Goal: Task Accomplishment & Management: Complete application form

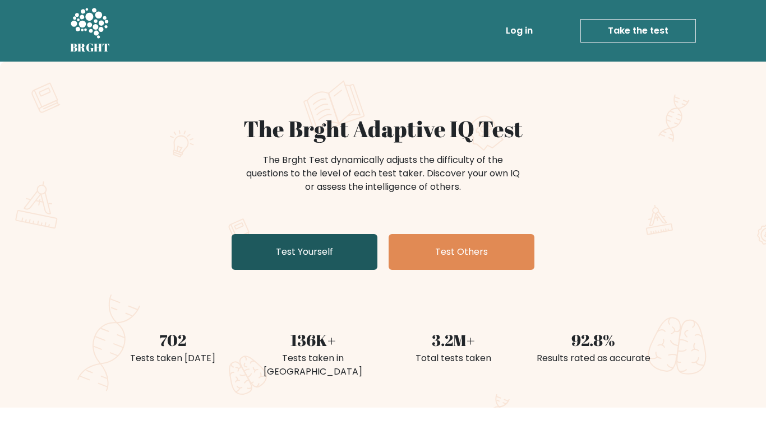
click at [304, 257] on link "Test Yourself" at bounding box center [304, 252] width 146 height 36
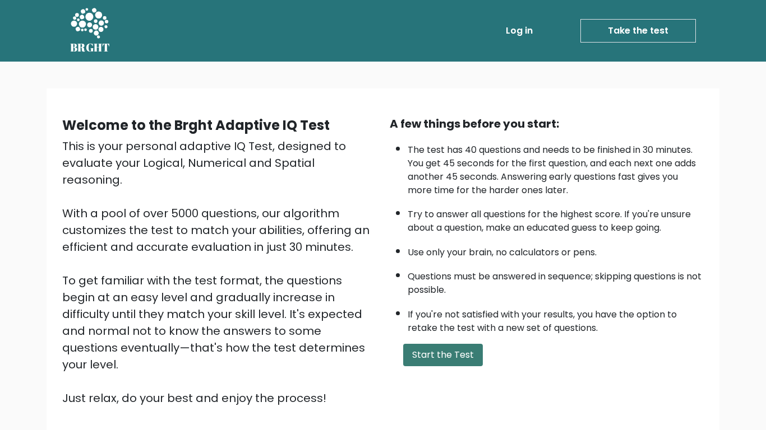
click at [441, 358] on button "Start the Test" at bounding box center [443, 355] width 80 height 22
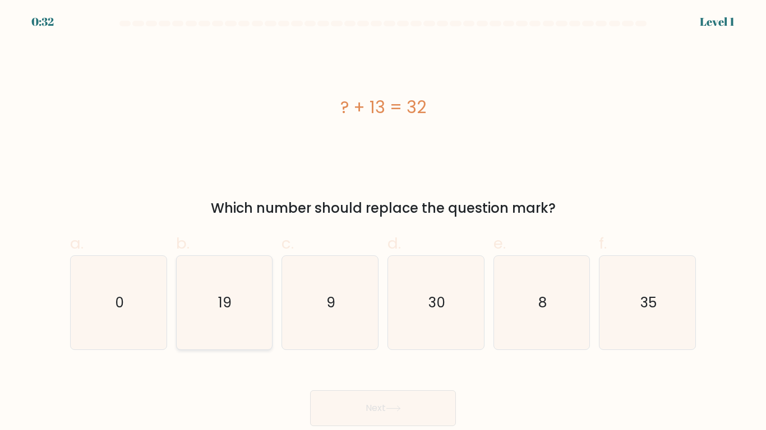
click at [249, 316] on icon "19" at bounding box center [224, 303] width 94 height 94
click at [383, 223] on input "b. 19" at bounding box center [383, 218] width 1 height 7
radio input "true"
click at [418, 411] on button "Next" at bounding box center [383, 409] width 146 height 36
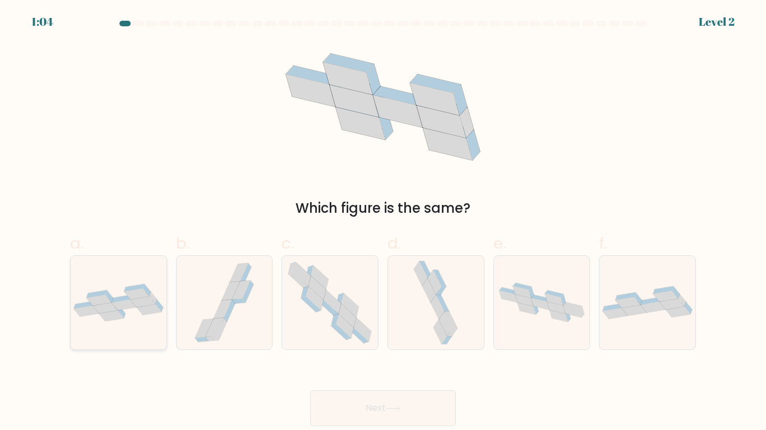
click at [139, 309] on icon at bounding box center [149, 309] width 25 height 11
click at [383, 223] on input "a." at bounding box center [383, 218] width 1 height 7
radio input "true"
click at [383, 414] on button "Next" at bounding box center [383, 409] width 146 height 36
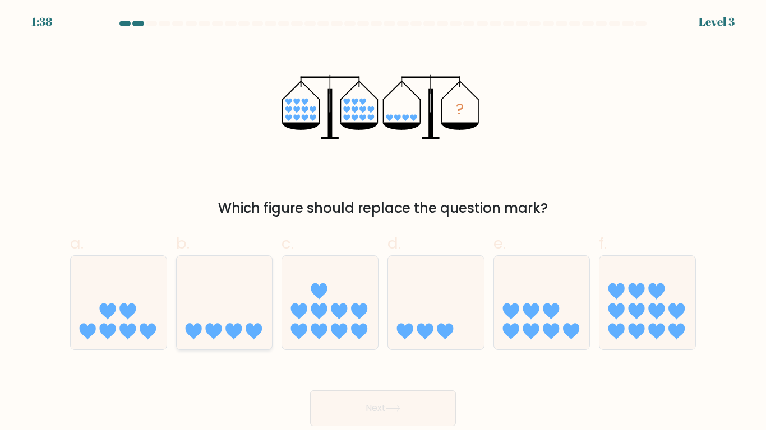
click at [239, 307] on icon at bounding box center [225, 302] width 96 height 79
click at [383, 223] on input "b." at bounding box center [383, 218] width 1 height 7
radio input "true"
click at [379, 405] on button "Next" at bounding box center [383, 409] width 146 height 36
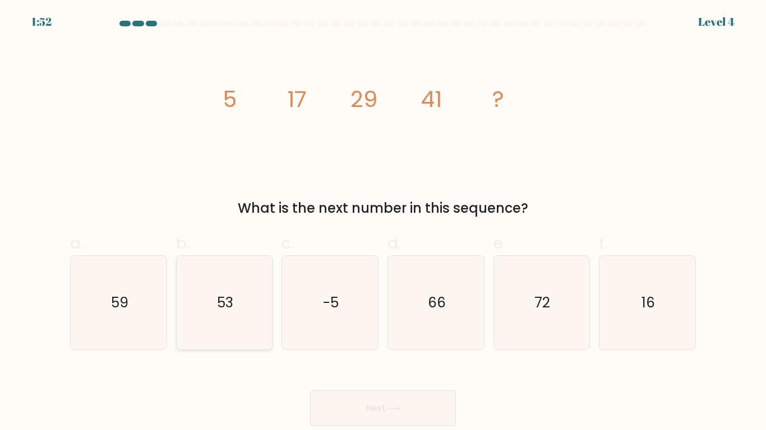
click at [226, 303] on text "53" at bounding box center [225, 303] width 16 height 20
click at [383, 223] on input "b. 53" at bounding box center [383, 218] width 1 height 7
radio input "true"
click at [378, 400] on button "Next" at bounding box center [383, 409] width 146 height 36
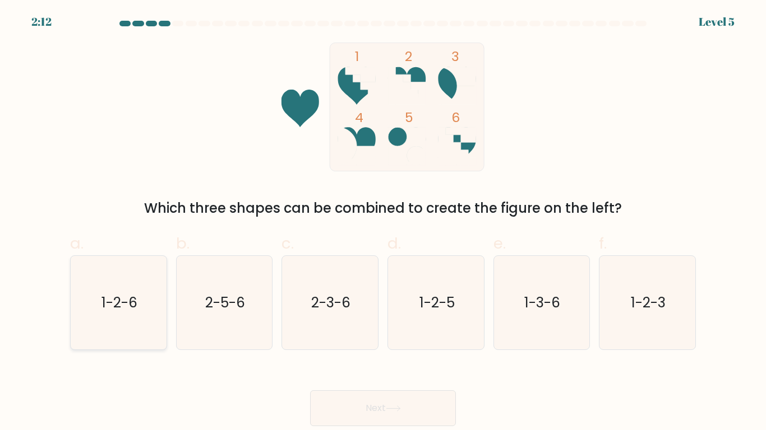
click at [124, 300] on text "1-2-6" at bounding box center [119, 303] width 36 height 20
click at [383, 223] on input "a. 1-2-6" at bounding box center [383, 218] width 1 height 7
radio input "true"
click at [360, 396] on button "Next" at bounding box center [383, 409] width 146 height 36
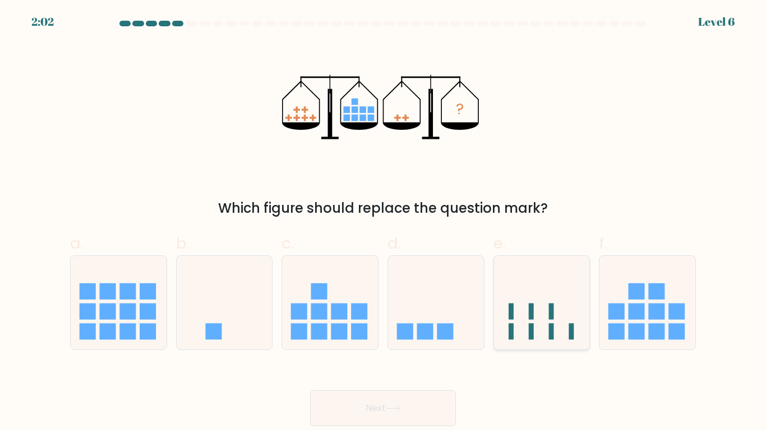
click at [543, 311] on icon at bounding box center [542, 302] width 96 height 79
click at [383, 223] on input "e." at bounding box center [383, 218] width 1 height 7
radio input "true"
click at [433, 335] on rect at bounding box center [425, 331] width 16 height 16
click at [383, 223] on input "d." at bounding box center [383, 218] width 1 height 7
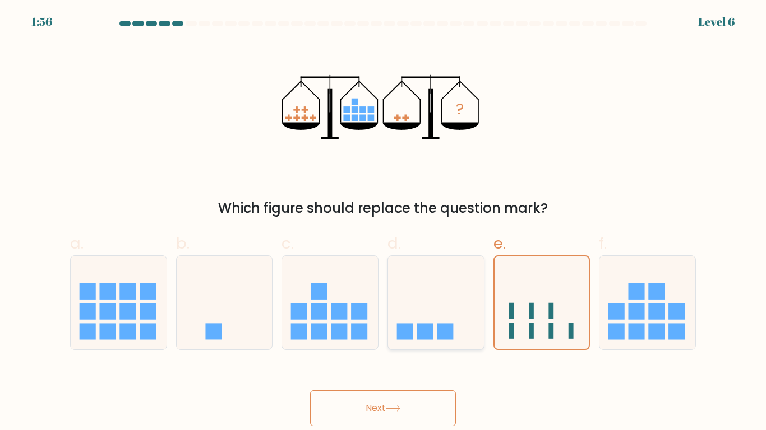
radio input "true"
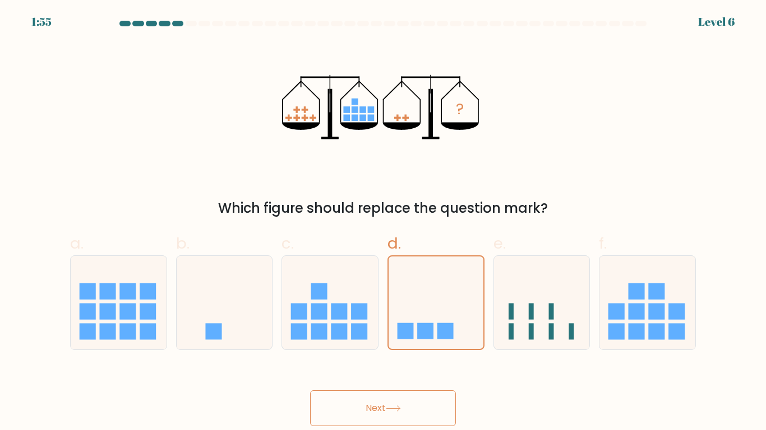
click at [381, 405] on button "Next" at bounding box center [383, 409] width 146 height 36
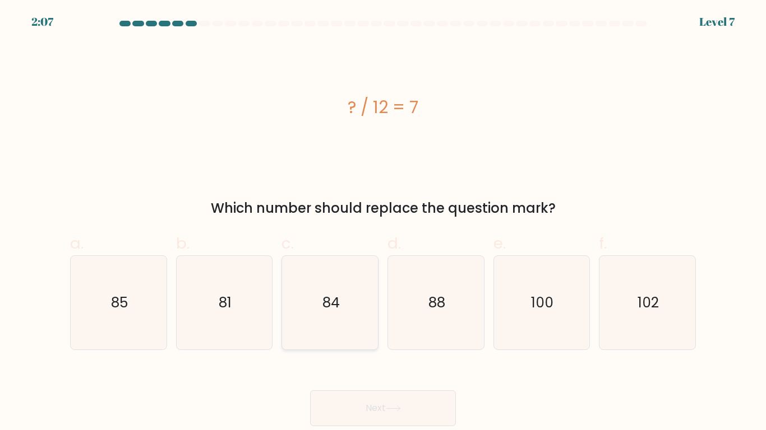
click at [348, 328] on icon "84" at bounding box center [330, 303] width 94 height 94
click at [383, 223] on input "c. 84" at bounding box center [383, 218] width 1 height 7
radio input "true"
click at [381, 413] on button "Next" at bounding box center [383, 409] width 146 height 36
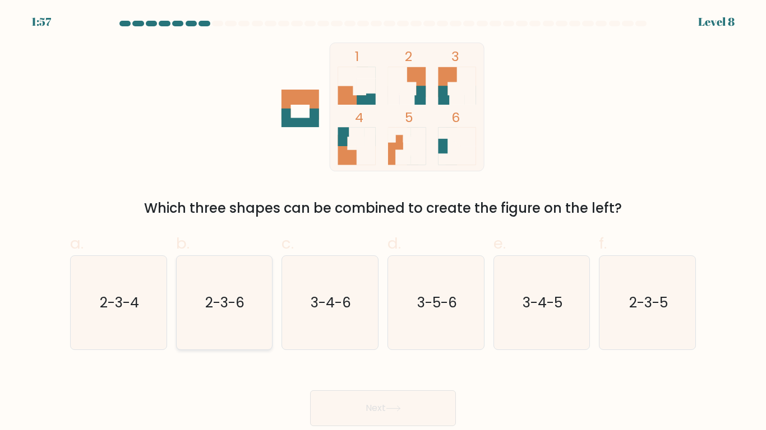
click at [230, 291] on icon "2-3-6" at bounding box center [224, 303] width 94 height 94
click at [383, 223] on input "b. 2-3-6" at bounding box center [383, 218] width 1 height 7
radio input "true"
click at [356, 416] on button "Next" at bounding box center [383, 409] width 146 height 36
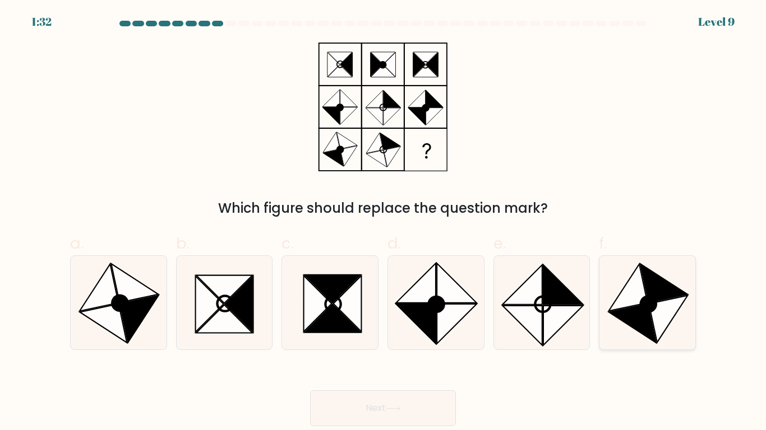
click at [626, 302] on icon at bounding box center [627, 287] width 39 height 47
click at [383, 223] on input "f." at bounding box center [383, 218] width 1 height 7
radio input "true"
click at [381, 400] on button "Next" at bounding box center [383, 409] width 146 height 36
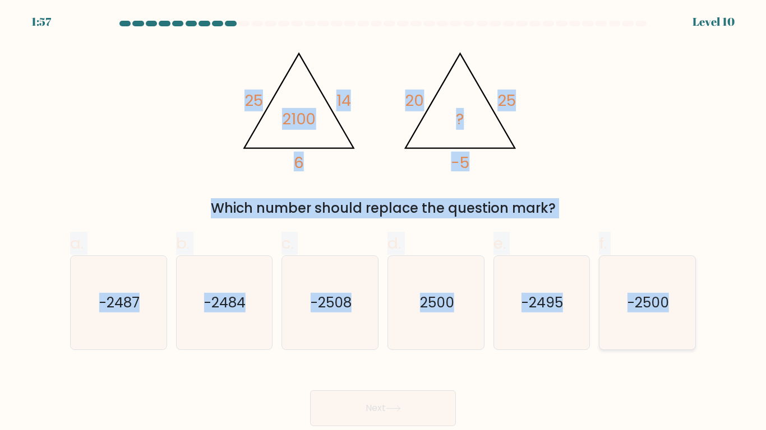
drag, startPoint x: 226, startPoint y: 98, endPoint x: 686, endPoint y: 316, distance: 508.7
click at [686, 316] on form at bounding box center [383, 224] width 766 height 406
copy form "25 14 6 2100 @import url('https://fonts.googleapis.com/css?family=Abril+Fatface…"
click at [96, 155] on div "@import url('https://fonts.googleapis.com/css?family=Abril+Fatface:400,100,100i…" at bounding box center [382, 131] width 639 height 176
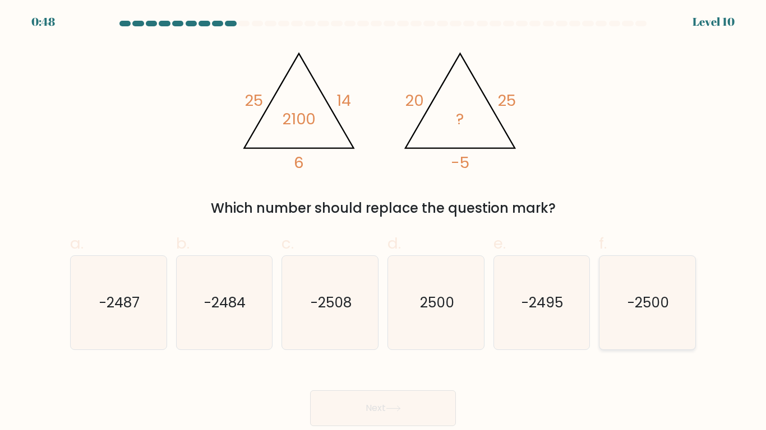
click at [662, 313] on icon "-2500" at bounding box center [647, 303] width 94 height 94
click at [383, 223] on input "f. -2500" at bounding box center [383, 218] width 1 height 7
radio input "true"
click at [399, 400] on button "Next" at bounding box center [383, 409] width 146 height 36
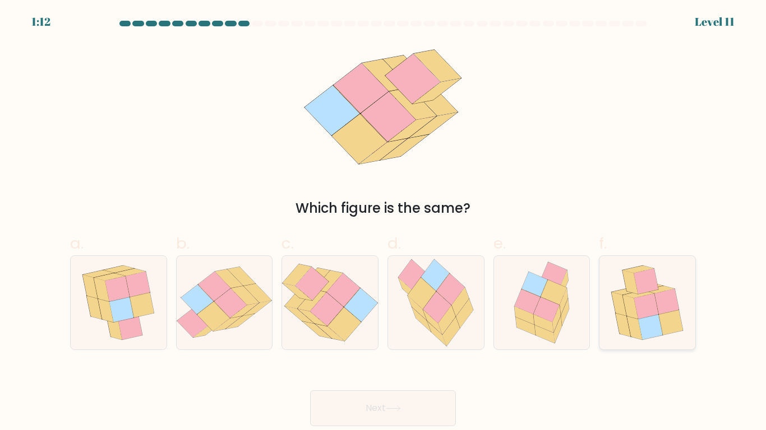
click at [643, 316] on icon at bounding box center [646, 306] width 25 height 25
click at [383, 223] on input "f." at bounding box center [383, 218] width 1 height 7
radio input "true"
click at [406, 406] on button "Next" at bounding box center [383, 409] width 146 height 36
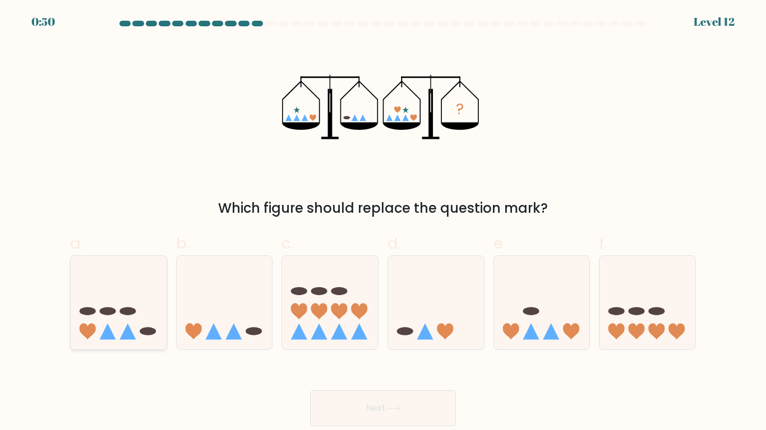
click at [118, 313] on icon at bounding box center [119, 302] width 96 height 79
click at [383, 223] on input "a." at bounding box center [383, 218] width 1 height 7
radio input "true"
click at [346, 410] on button "Next" at bounding box center [383, 409] width 146 height 36
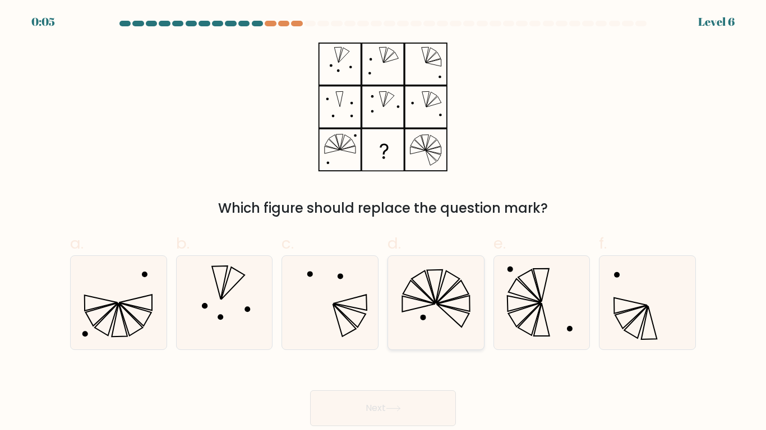
click at [442, 305] on icon at bounding box center [453, 304] width 33 height 16
click at [383, 223] on input "d." at bounding box center [383, 218] width 1 height 7
radio input "true"
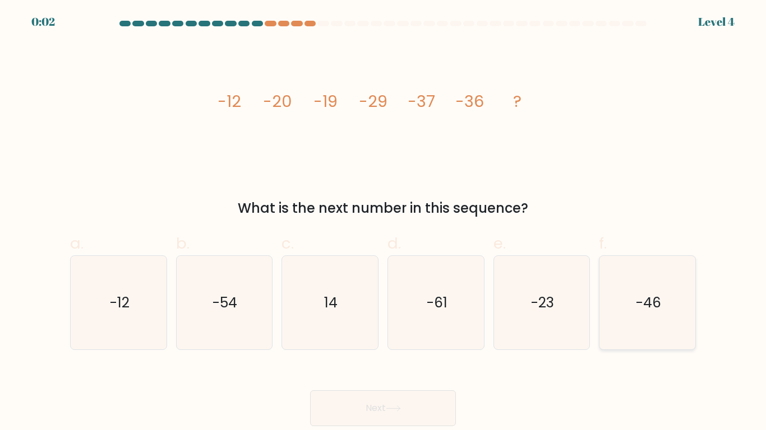
click at [647, 297] on text "-46" at bounding box center [648, 303] width 25 height 20
click at [383, 223] on input "f. -46" at bounding box center [383, 218] width 1 height 7
radio input "true"
click at [422, 408] on button "Next" at bounding box center [383, 409] width 146 height 36
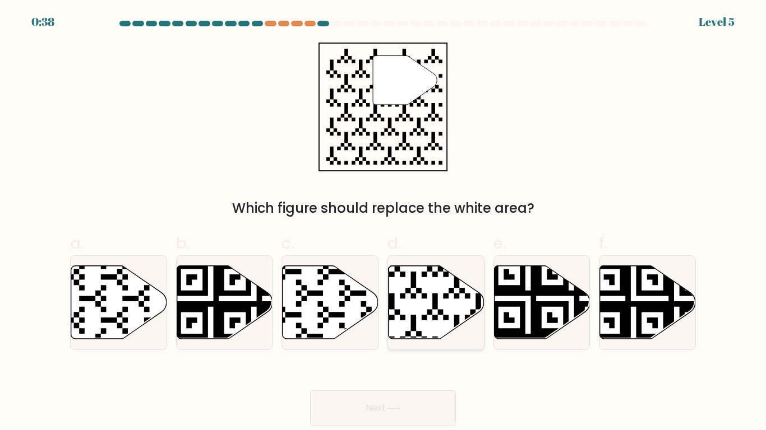
click at [428, 319] on icon at bounding box center [436, 302] width 96 height 73
click at [383, 223] on input "d." at bounding box center [383, 218] width 1 height 7
radio input "true"
click at [402, 400] on button "Next" at bounding box center [383, 409] width 146 height 36
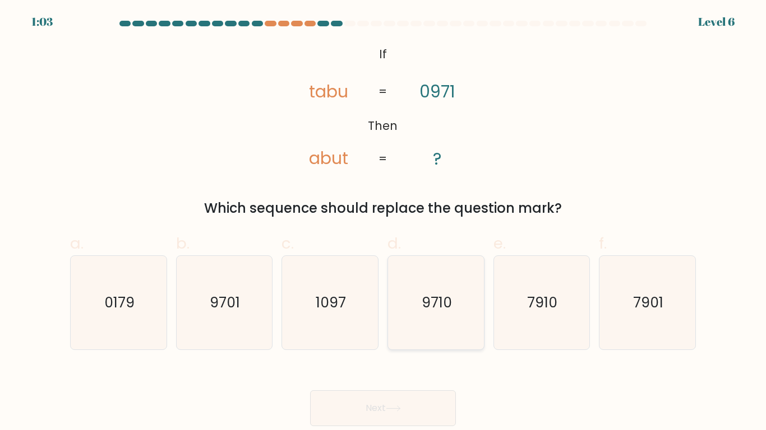
click at [438, 302] on text "9710" at bounding box center [437, 303] width 30 height 20
click at [383, 223] on input "d. 9710" at bounding box center [383, 218] width 1 height 7
radio input "true"
click at [362, 414] on button "Next" at bounding box center [383, 409] width 146 height 36
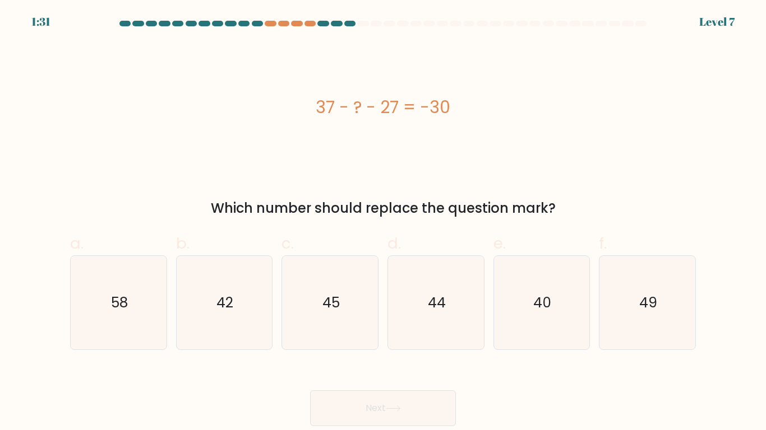
drag, startPoint x: 312, startPoint y: 103, endPoint x: 552, endPoint y: 214, distance: 263.8
click at [552, 214] on div "37 - ? - 27 = -30 Which number should replace the question mark?" at bounding box center [382, 131] width 639 height 176
copy div "37 - ? - 27 = -30 Which number should replace the question mark?"
click at [539, 311] on text "40" at bounding box center [543, 303] width 18 height 20
click at [383, 223] on input "e. 40" at bounding box center [383, 218] width 1 height 7
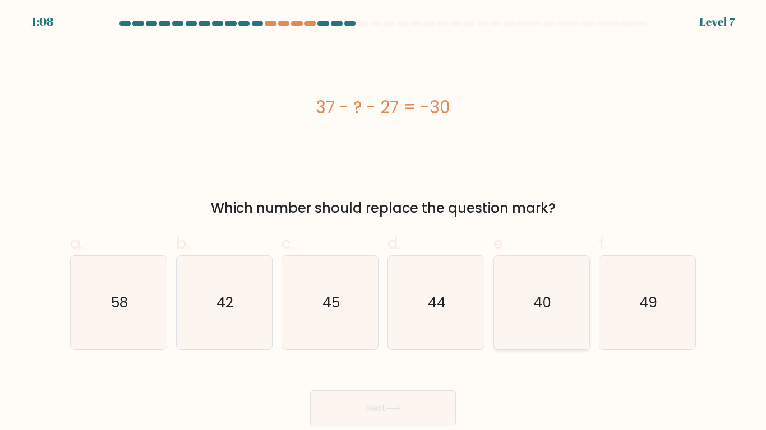
radio input "true"
click at [385, 412] on button "Next" at bounding box center [383, 409] width 146 height 36
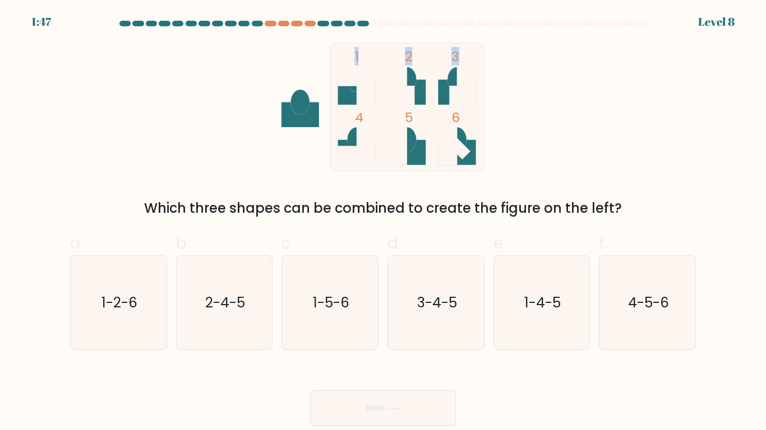
drag, startPoint x: 276, startPoint y: 109, endPoint x: 476, endPoint y: 153, distance: 204.4
click at [476, 153] on icon "1 2 3 4 5 6" at bounding box center [383, 107] width 302 height 129
click at [600, 136] on div "1 2 3 4 5 6 Which three shapes can be combined to create the figure on the left?" at bounding box center [382, 131] width 639 height 176
click at [533, 315] on icon "1-4-5" at bounding box center [541, 303] width 94 height 94
click at [383, 223] on input "e. 1-4-5" at bounding box center [383, 218] width 1 height 7
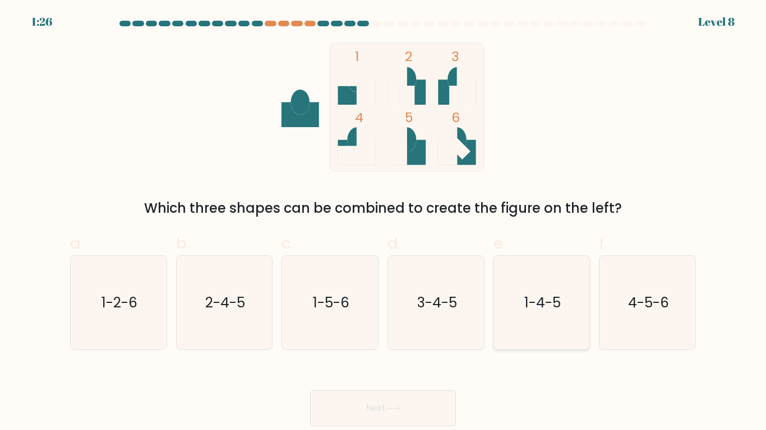
radio input "true"
click at [352, 405] on button "Next" at bounding box center [383, 409] width 146 height 36
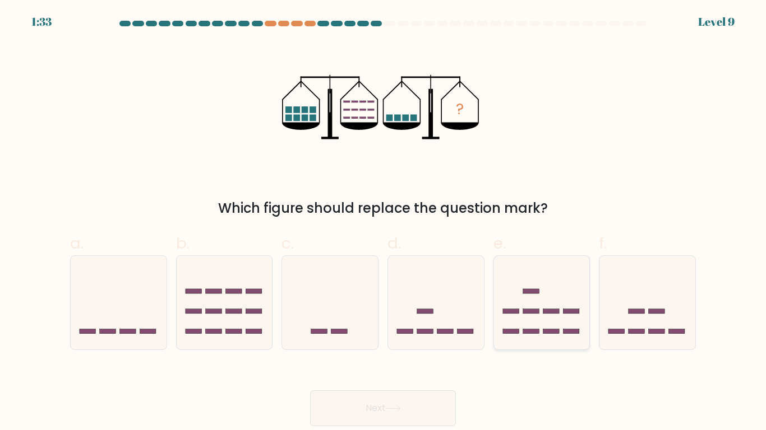
click at [543, 328] on icon at bounding box center [542, 302] width 96 height 79
click at [383, 223] on input "e." at bounding box center [383, 218] width 1 height 7
radio input "true"
click at [543, 328] on icon at bounding box center [541, 302] width 95 height 78
click at [383, 223] on input "e." at bounding box center [383, 218] width 1 height 7
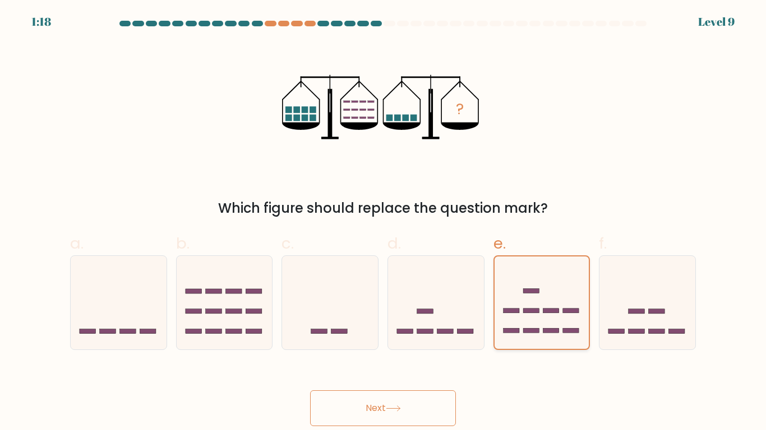
click at [533, 314] on icon at bounding box center [541, 302] width 95 height 78
click at [383, 223] on input "e." at bounding box center [383, 218] width 1 height 7
click at [404, 398] on button "Next" at bounding box center [383, 409] width 146 height 36
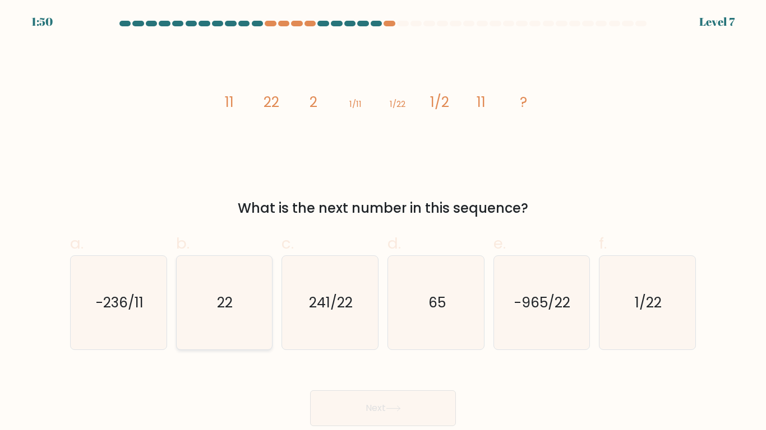
click at [241, 318] on icon "22" at bounding box center [224, 303] width 94 height 94
click at [383, 223] on input "b. 22" at bounding box center [383, 218] width 1 height 7
radio input "true"
click at [419, 410] on button "Next" at bounding box center [383, 409] width 146 height 36
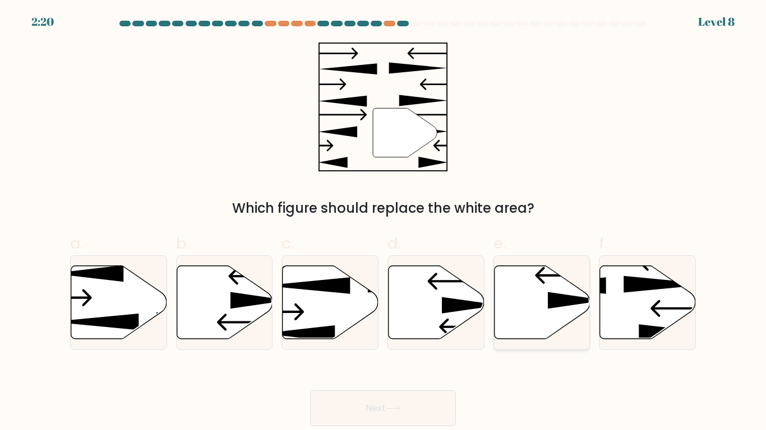
click at [560, 297] on icon at bounding box center [577, 300] width 58 height 17
click at [383, 223] on input "e." at bounding box center [383, 218] width 1 height 7
radio input "true"
click at [405, 405] on button "Next" at bounding box center [383, 409] width 146 height 36
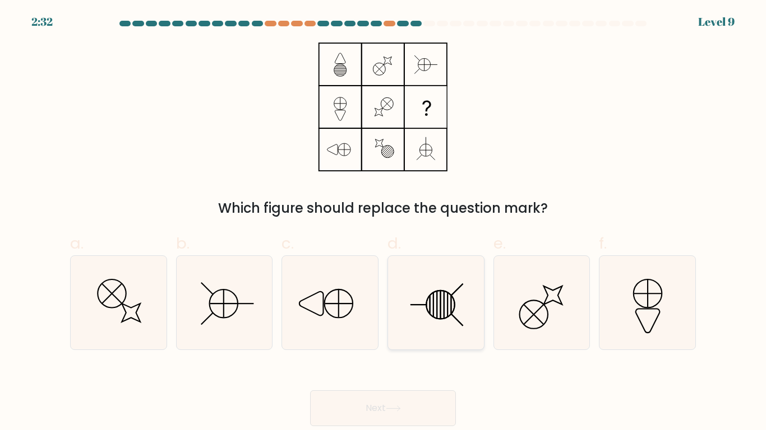
click at [434, 300] on icon at bounding box center [436, 303] width 94 height 94
click at [383, 223] on input "d." at bounding box center [383, 218] width 1 height 7
radio input "true"
click at [365, 416] on button "Next" at bounding box center [383, 409] width 146 height 36
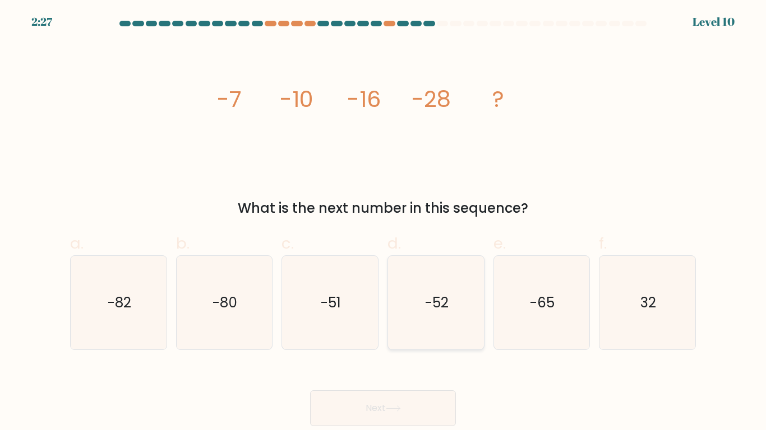
click at [432, 279] on icon "-52" at bounding box center [436, 303] width 94 height 94
click at [383, 223] on input "d. -52" at bounding box center [383, 218] width 1 height 7
radio input "true"
click at [400, 406] on icon at bounding box center [392, 408] width 13 height 5
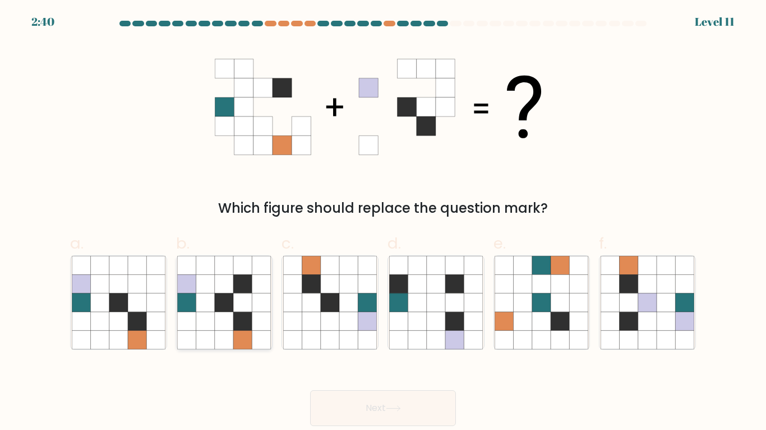
click at [183, 307] on icon at bounding box center [187, 303] width 18 height 18
click at [383, 223] on input "b." at bounding box center [383, 218] width 1 height 7
radio input "true"
click at [352, 416] on button "Next" at bounding box center [383, 409] width 146 height 36
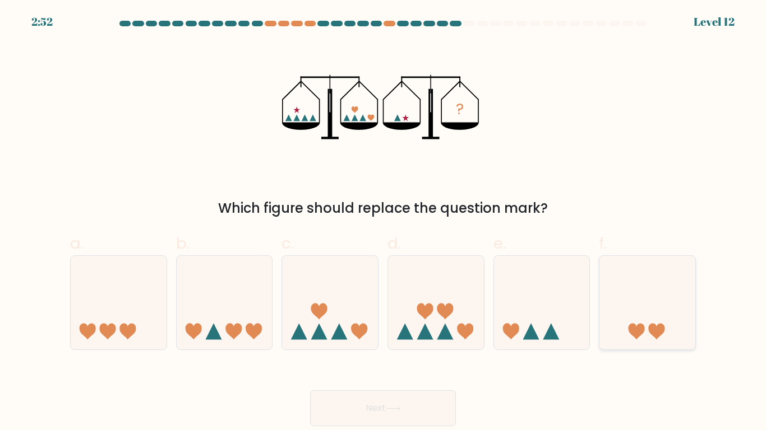
click at [644, 346] on div at bounding box center [647, 303] width 97 height 95
click at [383, 223] on input "f." at bounding box center [383, 218] width 1 height 7
radio input "true"
click at [420, 412] on button "Next" at bounding box center [383, 409] width 146 height 36
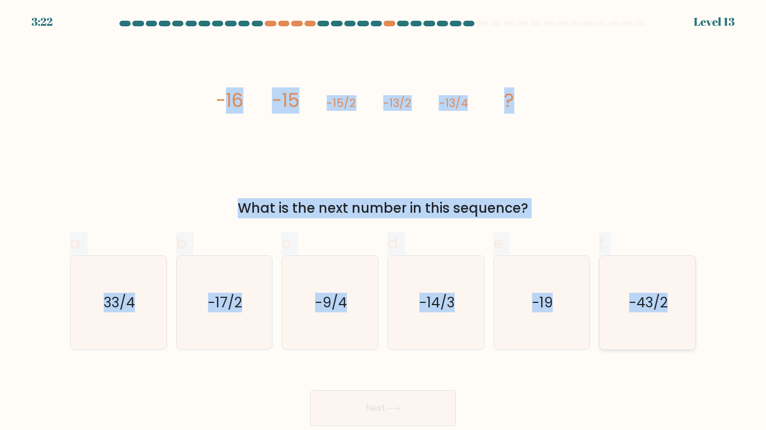
drag, startPoint x: 222, startPoint y: 105, endPoint x: 692, endPoint y: 279, distance: 501.4
click at [692, 279] on form at bounding box center [383, 224] width 766 height 406
copy form "16 -15 -15/2 -13/2 -13/4 ? What is the next number in this sequence? a. 33/4 b.…"
click at [356, 284] on icon "-9/4" at bounding box center [330, 303] width 94 height 94
click at [383, 223] on input "c. -9/4" at bounding box center [383, 218] width 1 height 7
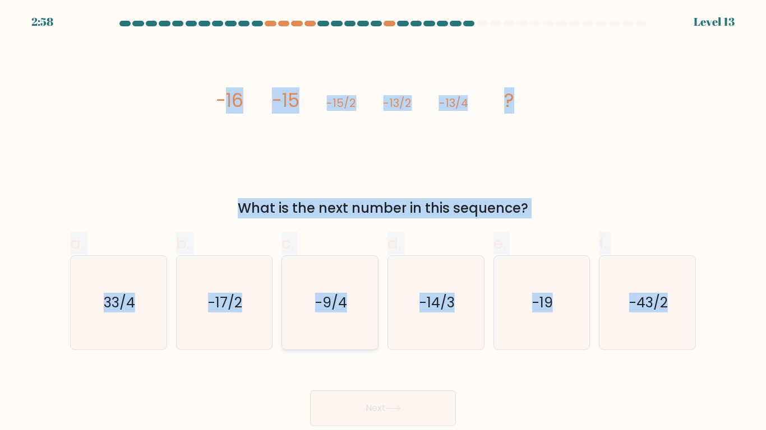
radio input "true"
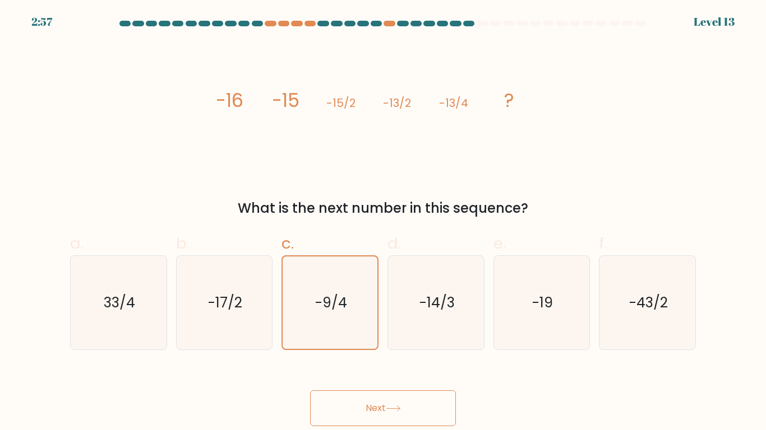
click at [416, 403] on button "Next" at bounding box center [383, 409] width 146 height 36
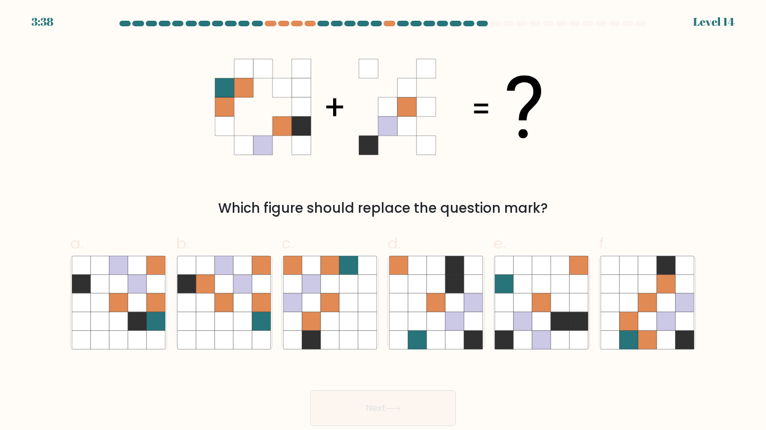
drag, startPoint x: 127, startPoint y: 67, endPoint x: 387, endPoint y: 146, distance: 271.3
click at [387, 146] on div "Which figure should replace the question mark?" at bounding box center [382, 131] width 639 height 176
drag, startPoint x: 247, startPoint y: 70, endPoint x: 513, endPoint y: 143, distance: 276.3
click at [513, 143] on icon at bounding box center [383, 107] width 336 height 129
click at [535, 266] on icon at bounding box center [541, 265] width 18 height 18
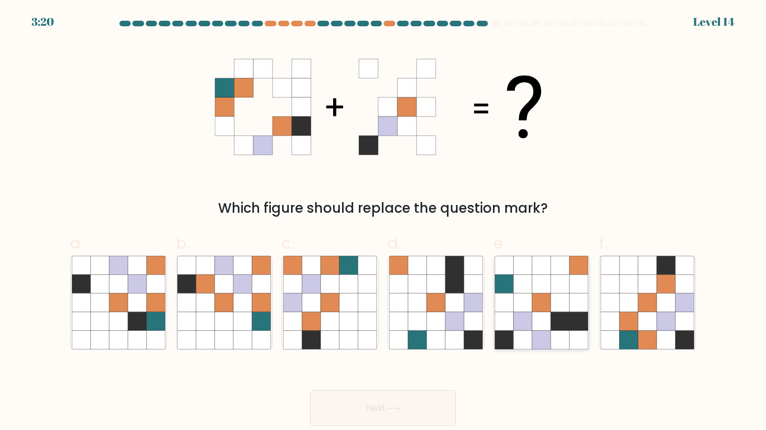
click at [383, 223] on input "e." at bounding box center [383, 218] width 1 height 7
radio input "true"
click at [367, 400] on button "Next" at bounding box center [383, 409] width 146 height 36
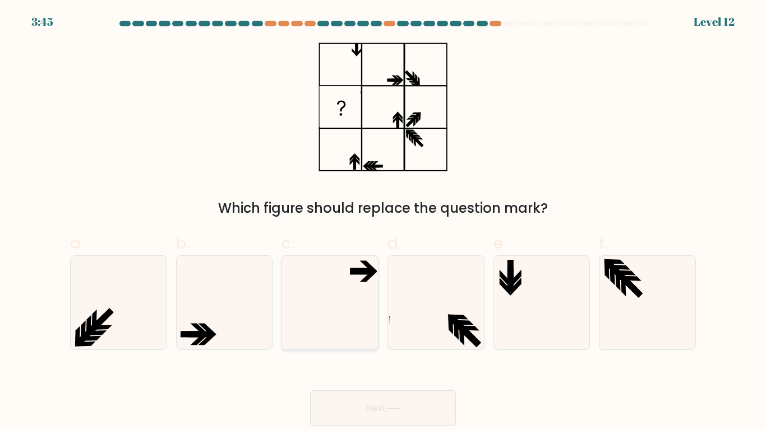
click at [344, 289] on icon at bounding box center [330, 303] width 94 height 94
click at [383, 223] on input "c." at bounding box center [383, 218] width 1 height 7
radio input "true"
click at [368, 410] on button "Next" at bounding box center [383, 409] width 146 height 36
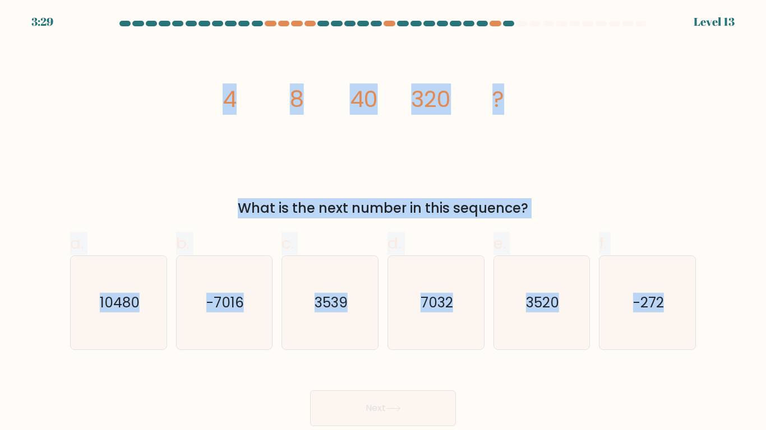
drag, startPoint x: 223, startPoint y: 94, endPoint x: 717, endPoint y: 327, distance: 546.6
click at [717, 327] on form at bounding box center [383, 224] width 766 height 406
copy form "4 8 40 320 ? What is the next number in this sequence? a. 10480 b. -7016 c. 353…"
click at [530, 309] on text "3520" at bounding box center [542, 303] width 33 height 20
click at [383, 223] on input "e. 3520" at bounding box center [383, 218] width 1 height 7
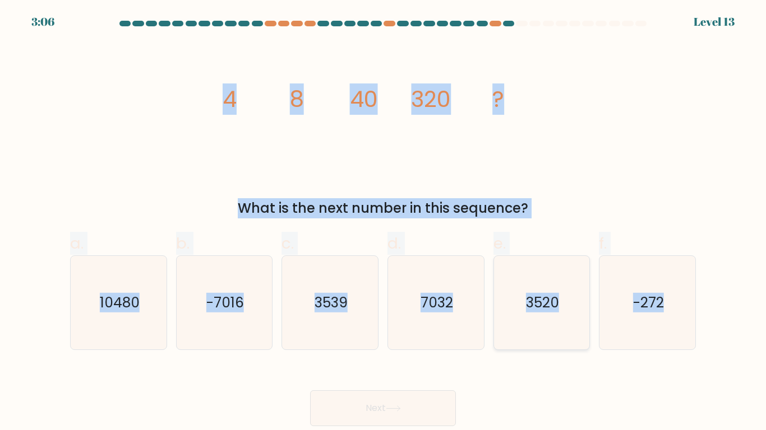
radio input "true"
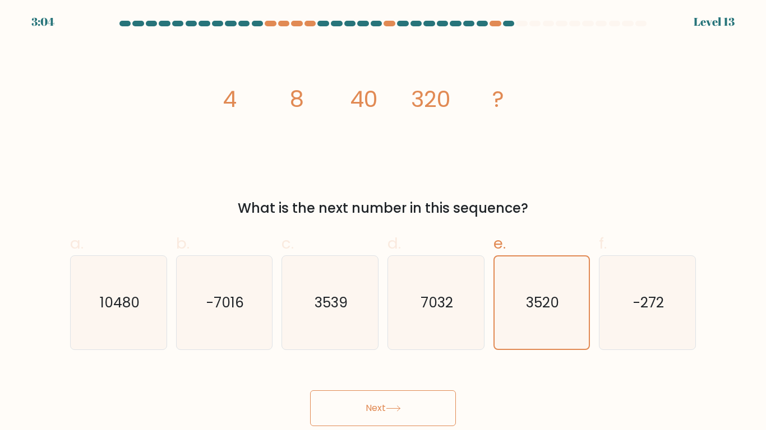
click at [392, 412] on button "Next" at bounding box center [383, 409] width 146 height 36
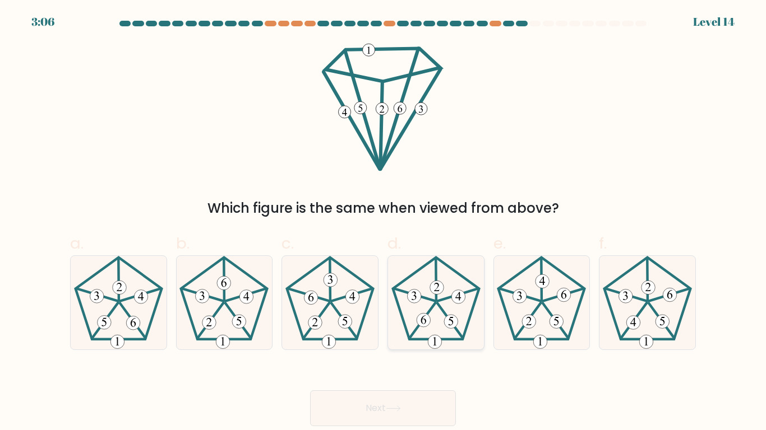
click at [427, 299] on 250 at bounding box center [413, 295] width 41 height 12
click at [383, 223] on input "d." at bounding box center [383, 218] width 1 height 7
radio input "true"
click at [393, 405] on button "Next" at bounding box center [383, 409] width 146 height 36
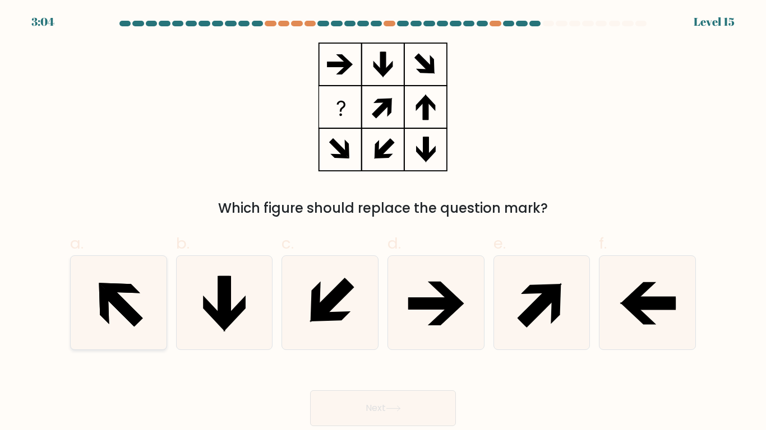
click at [131, 298] on icon at bounding box center [119, 303] width 94 height 94
click at [383, 223] on input "a." at bounding box center [383, 218] width 1 height 7
radio input "true"
click at [386, 398] on button "Next" at bounding box center [383, 409] width 146 height 36
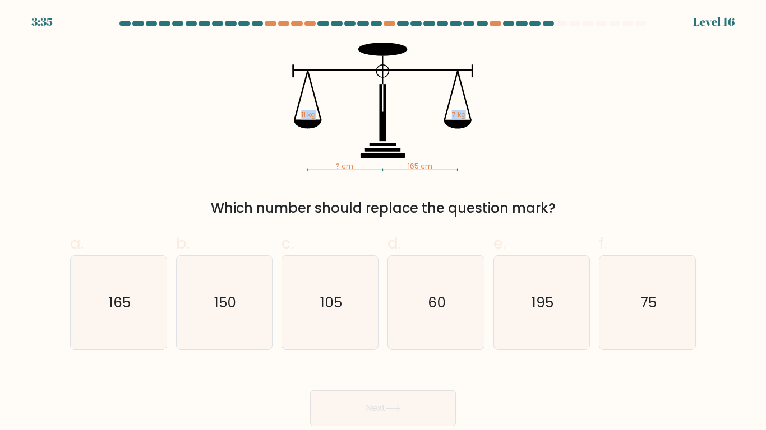
drag, startPoint x: 293, startPoint y: 96, endPoint x: 484, endPoint y: 135, distance: 195.0
click at [484, 135] on icon "? cm 165 cm 11 kg 7 kg" at bounding box center [383, 107] width 336 height 129
click at [272, 111] on icon "? cm 165 cm 11 kg 7 kg" at bounding box center [383, 107] width 336 height 129
drag, startPoint x: 300, startPoint y: 115, endPoint x: 492, endPoint y: 184, distance: 203.7
click at [492, 184] on div "? cm 165 cm 11 kg 7 kg Which number should replace the question mark?" at bounding box center [382, 131] width 639 height 176
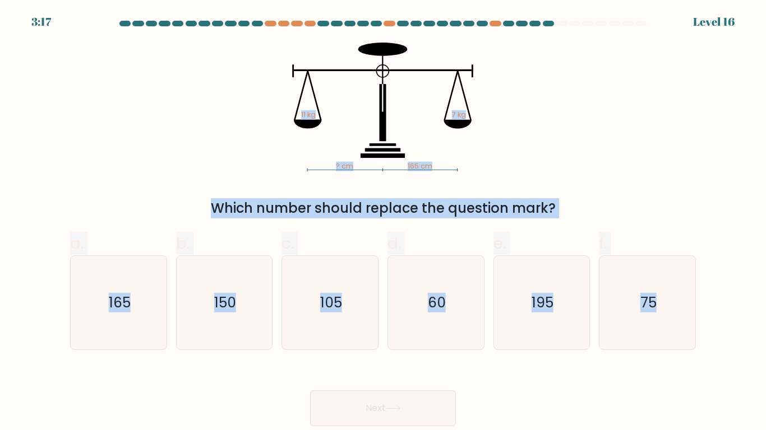
drag, startPoint x: 667, startPoint y: 358, endPoint x: 320, endPoint y: 121, distance: 421.0
click at [320, 121] on form at bounding box center [383, 224] width 766 height 406
copy form "? cm 165 cm 11 kg 7 kg Which number should replace the question mark? a. 165 b.…"
click at [337, 300] on text "105" at bounding box center [331, 303] width 22 height 20
click at [383, 223] on input "c. 105" at bounding box center [383, 218] width 1 height 7
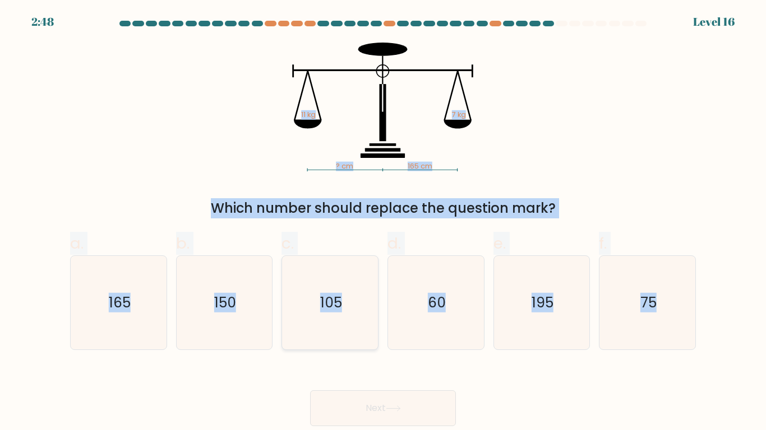
radio input "true"
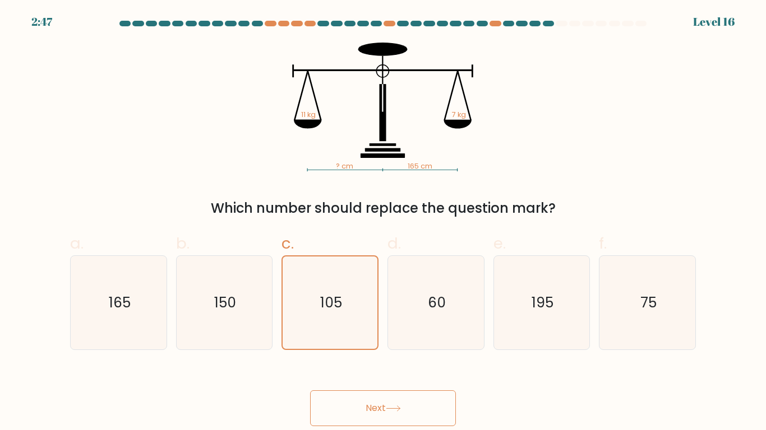
click at [345, 408] on button "Next" at bounding box center [383, 409] width 146 height 36
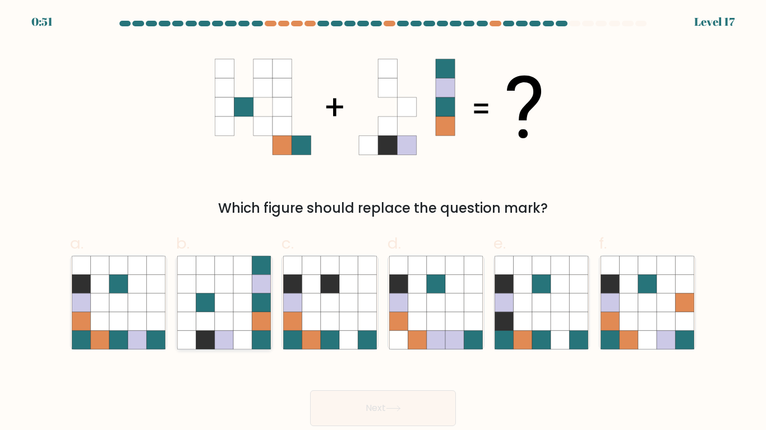
click at [223, 299] on icon at bounding box center [224, 303] width 18 height 18
click at [383, 223] on input "b." at bounding box center [383, 218] width 1 height 7
radio input "true"
click at [355, 402] on button "Next" at bounding box center [383, 409] width 146 height 36
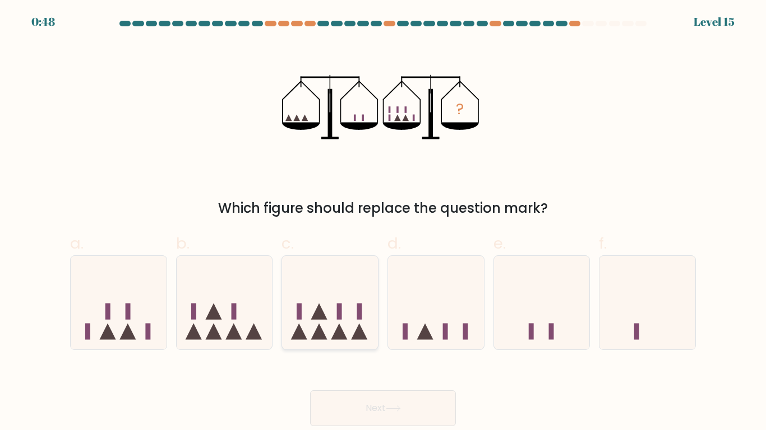
click at [337, 312] on rect at bounding box center [339, 312] width 5 height 16
click at [383, 223] on input "c." at bounding box center [383, 218] width 1 height 7
radio input "true"
click at [404, 409] on button "Next" at bounding box center [383, 409] width 146 height 36
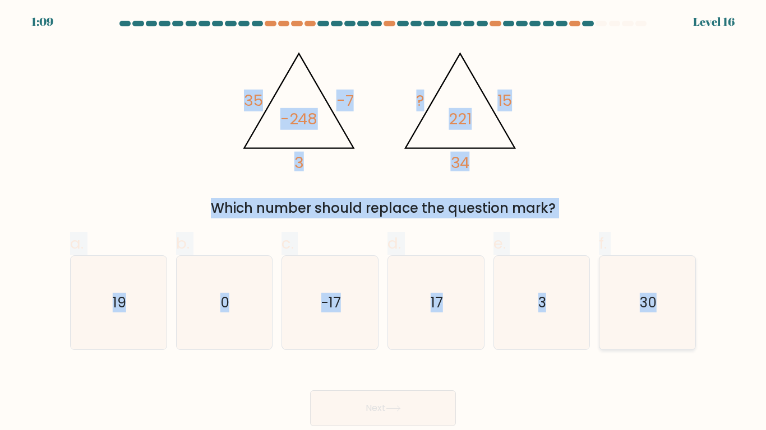
drag, startPoint x: 246, startPoint y: 104, endPoint x: 660, endPoint y: 303, distance: 458.8
click at [660, 303] on form at bounding box center [383, 224] width 766 height 406
copy form "35 -7 3 -248 @import url('https://fonts.googleapis.com/css?family=Abril+Fatface…"
click at [449, 307] on icon "17" at bounding box center [436, 303] width 94 height 94
click at [383, 223] on input "d. 17" at bounding box center [383, 218] width 1 height 7
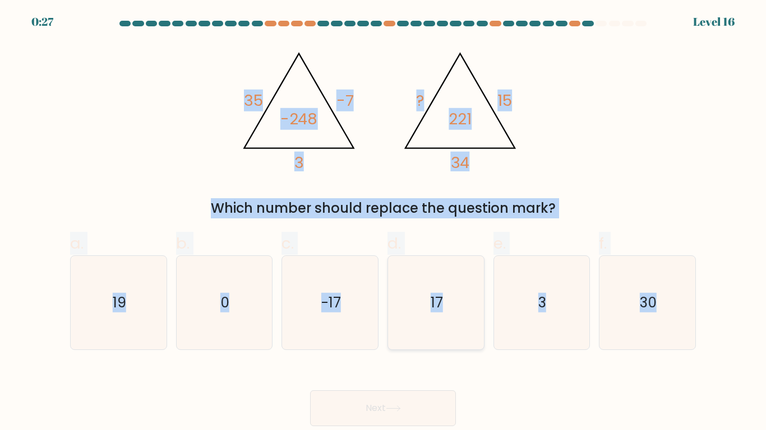
radio input "true"
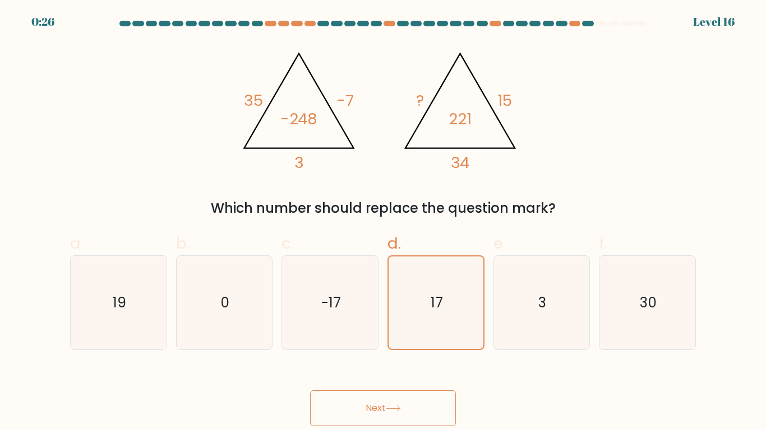
click at [404, 402] on button "Next" at bounding box center [383, 409] width 146 height 36
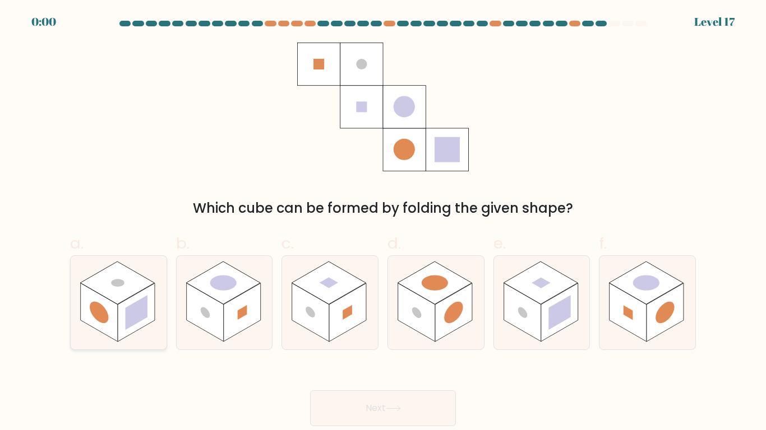
click at [128, 304] on rect at bounding box center [136, 313] width 37 height 59
click at [383, 223] on input "a." at bounding box center [383, 218] width 1 height 7
radio input "true"
click at [128, 304] on rect at bounding box center [136, 313] width 36 height 58
click at [383, 223] on input "a." at bounding box center [383, 218] width 1 height 7
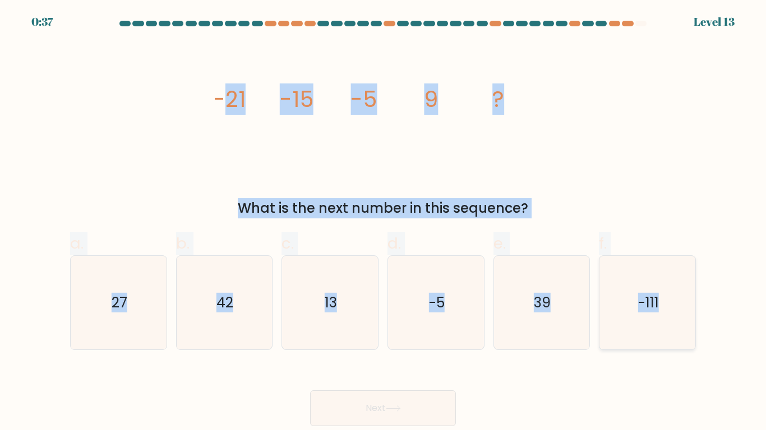
drag, startPoint x: 224, startPoint y: 98, endPoint x: 684, endPoint y: 325, distance: 512.6
click at [684, 325] on form at bounding box center [383, 224] width 766 height 406
copy form "21 -15 -5 9 ? What is the next number in this sequence? a. 27 b. 42 c. 13 d. -5…"
click at [158, 298] on icon "27" at bounding box center [119, 303] width 94 height 94
click at [383, 223] on input "a. 27" at bounding box center [383, 218] width 1 height 7
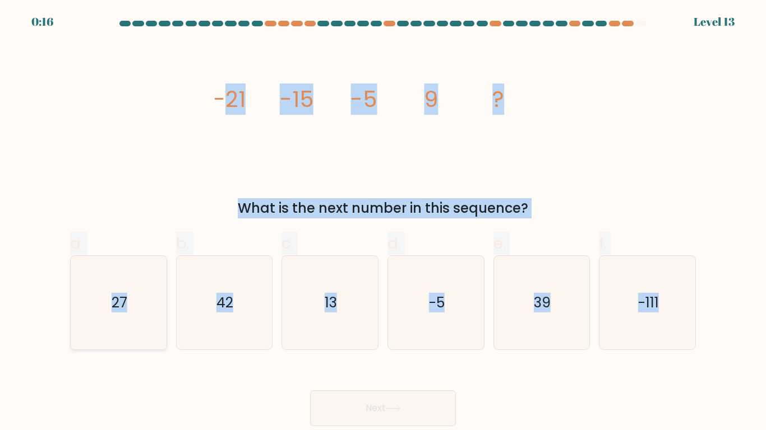
radio input "true"
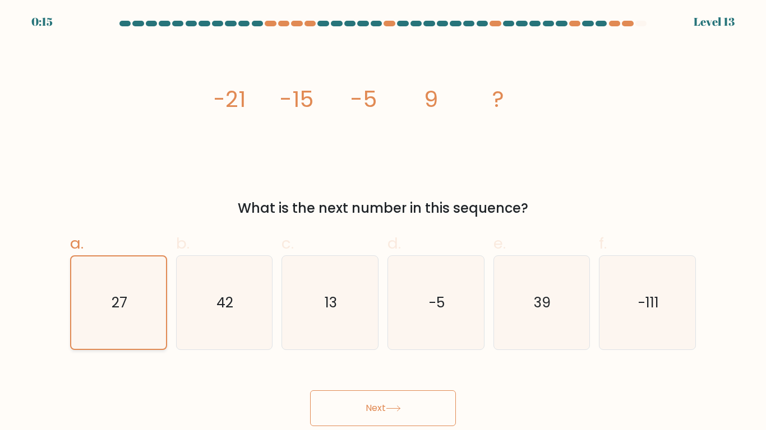
click at [158, 298] on icon "27" at bounding box center [118, 303] width 92 height 92
click at [383, 223] on input "a. 27" at bounding box center [383, 218] width 1 height 7
click at [158, 298] on icon "27" at bounding box center [118, 303] width 92 height 92
click at [383, 223] on input "a. 27" at bounding box center [383, 218] width 1 height 7
click at [158, 298] on icon "27" at bounding box center [118, 303] width 92 height 92
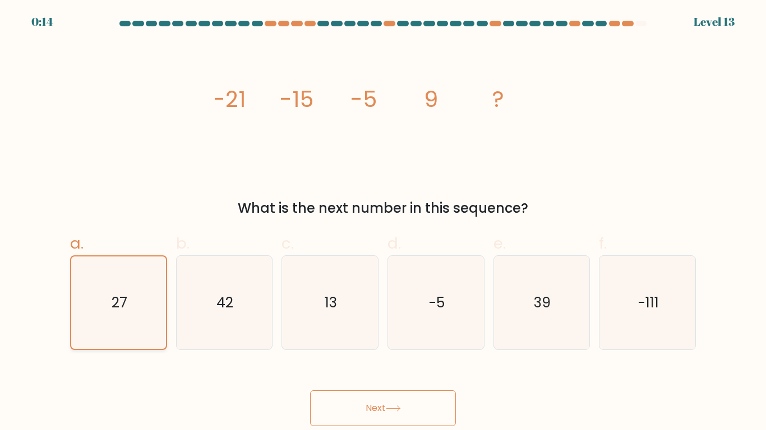
click at [383, 223] on input "a. 27" at bounding box center [383, 218] width 1 height 7
click at [158, 298] on icon "27" at bounding box center [118, 303] width 92 height 92
click at [383, 223] on input "a. 27" at bounding box center [383, 218] width 1 height 7
click at [158, 298] on icon "27" at bounding box center [118, 303] width 92 height 92
click at [383, 223] on input "a. 27" at bounding box center [383, 218] width 1 height 7
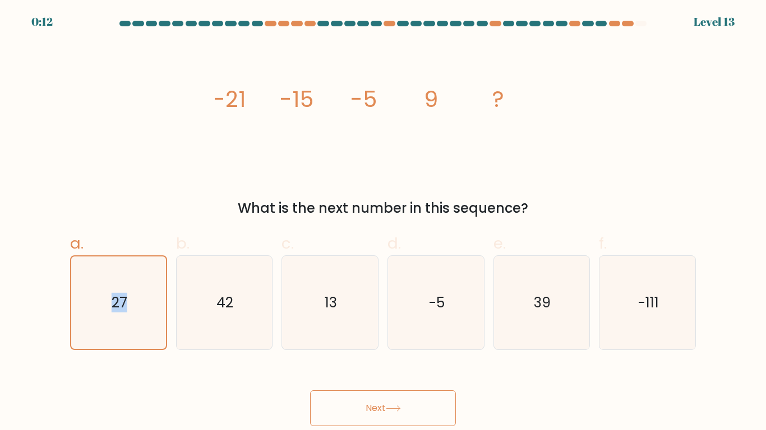
click at [397, 401] on button "Next" at bounding box center [383, 409] width 146 height 36
click at [130, 277] on icon "27" at bounding box center [118, 303] width 92 height 92
click at [383, 223] on input "a. 27" at bounding box center [383, 218] width 1 height 7
click at [364, 397] on button "Next" at bounding box center [383, 409] width 146 height 36
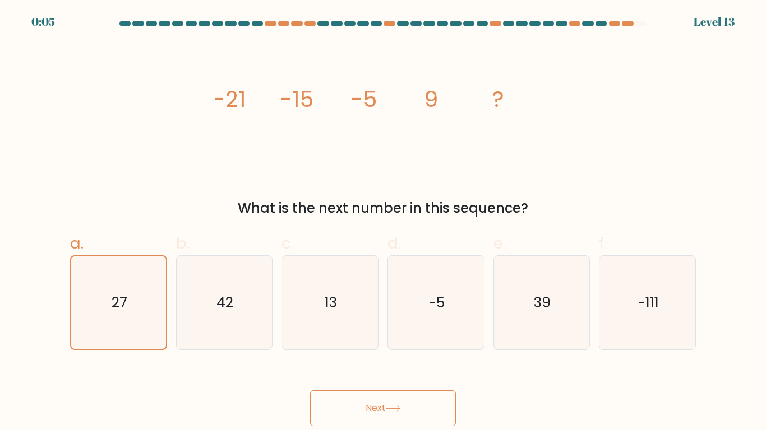
click at [373, 408] on button "Next" at bounding box center [383, 409] width 146 height 36
click at [193, 280] on icon "42" at bounding box center [224, 303] width 94 height 94
click at [383, 223] on input "b. 42" at bounding box center [383, 218] width 1 height 7
radio input "true"
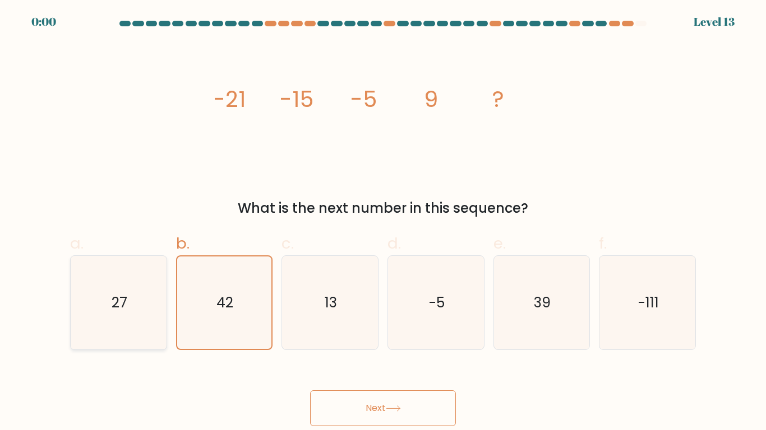
click at [155, 293] on icon "27" at bounding box center [119, 303] width 94 height 94
click at [383, 223] on input "a. 27" at bounding box center [383, 218] width 1 height 7
radio input "true"
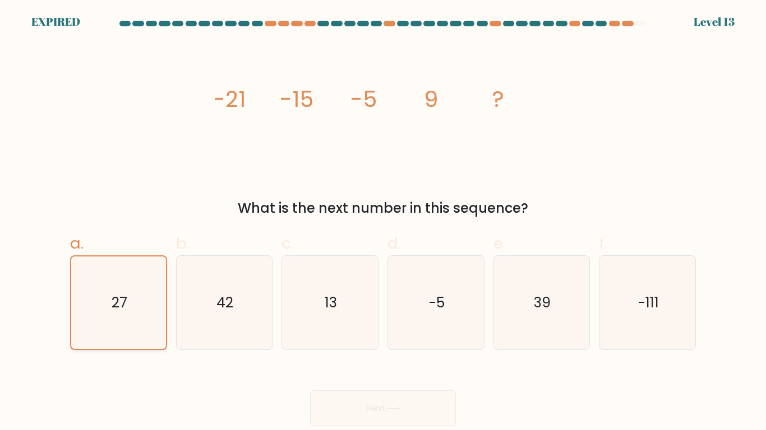
click at [155, 293] on icon "27" at bounding box center [118, 303] width 92 height 92
click at [383, 223] on input "a. 27" at bounding box center [383, 218] width 1 height 7
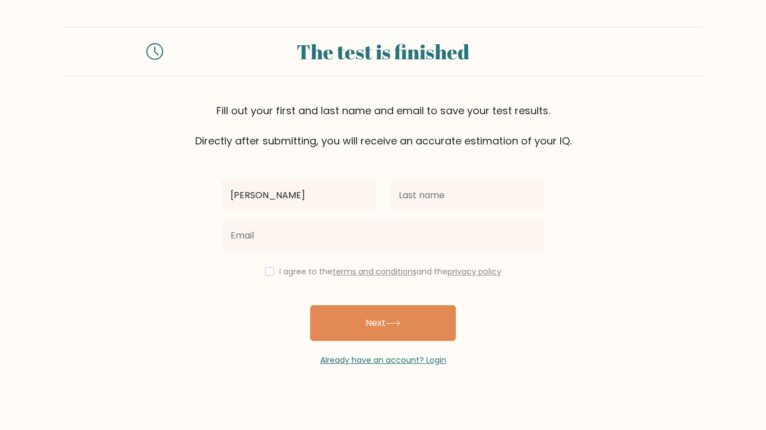
type input "[PERSON_NAME]"
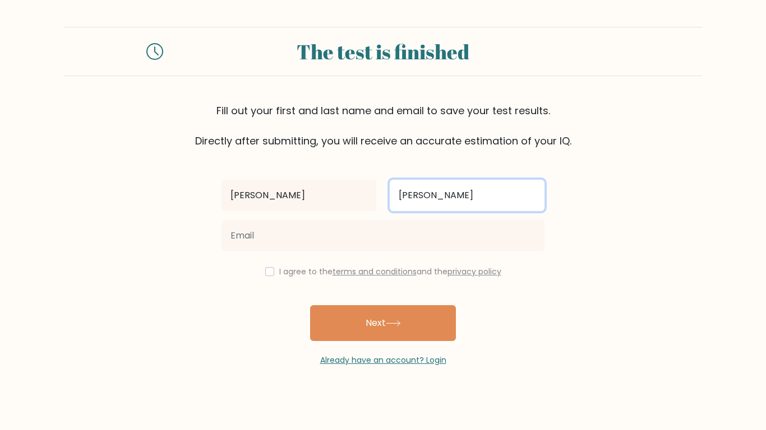
type input "[PERSON_NAME]"
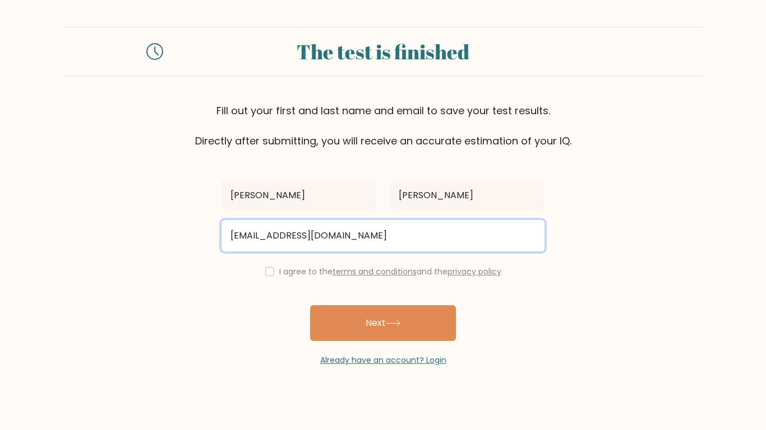
type input "[EMAIL_ADDRESS][DOMAIN_NAME]"
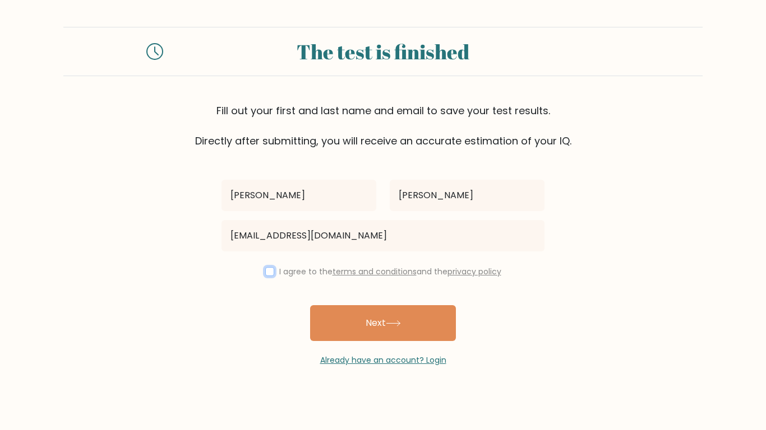
click at [267, 272] on input "checkbox" at bounding box center [269, 271] width 9 height 9
checkbox input "true"
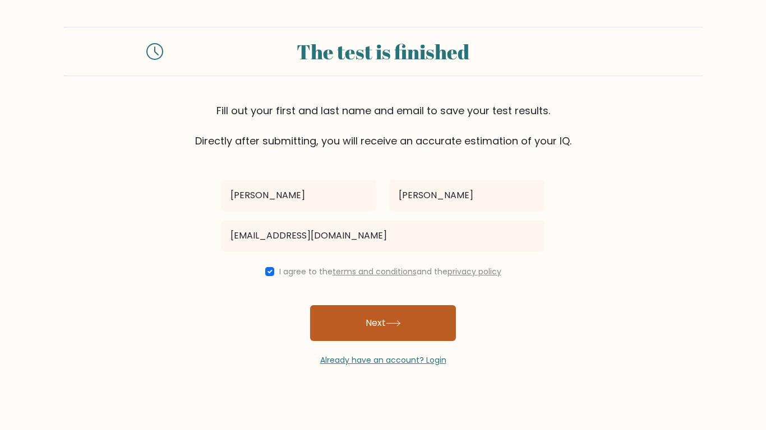
click at [382, 324] on button "Next" at bounding box center [383, 323] width 146 height 36
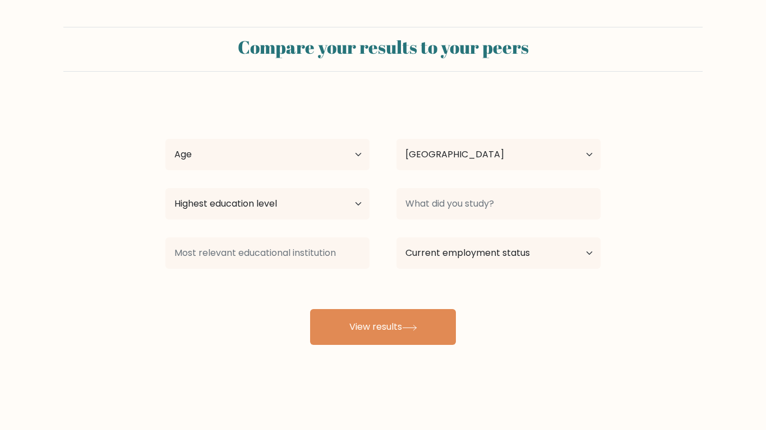
select select "US"
click at [355, 160] on select "Age Under [DEMOGRAPHIC_DATA] [DEMOGRAPHIC_DATA] [DEMOGRAPHIC_DATA] [DEMOGRAPHIC…" at bounding box center [267, 154] width 204 height 31
select select "35_44"
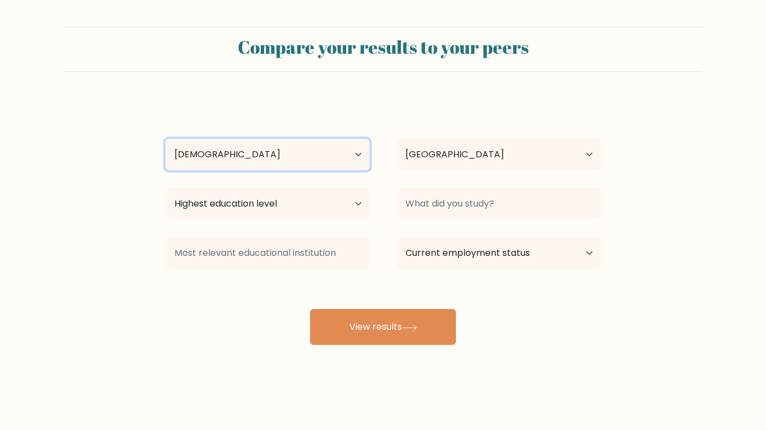
click at [165, 139] on select "Age Under [DEMOGRAPHIC_DATA] [DEMOGRAPHIC_DATA] [DEMOGRAPHIC_DATA] [DEMOGRAPHIC…" at bounding box center [267, 154] width 204 height 31
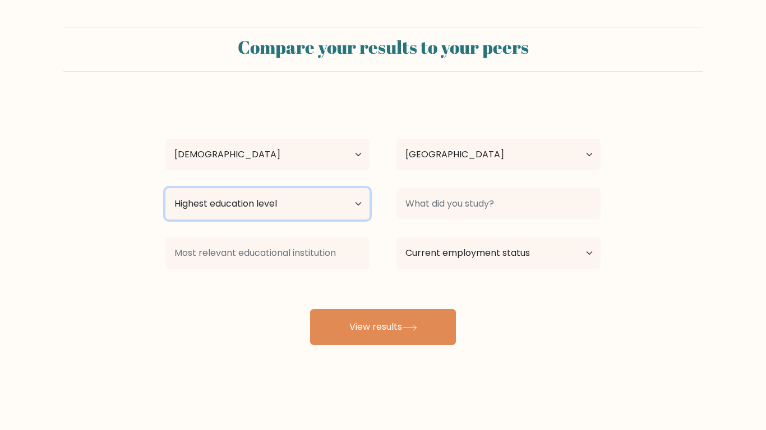
click at [312, 196] on select "Highest education level No schooling Primary Lower Secondary Upper Secondary Oc…" at bounding box center [267, 203] width 204 height 31
click at [165, 188] on select "Highest education level No schooling Primary Lower Secondary Upper Secondary Oc…" at bounding box center [267, 203] width 204 height 31
click at [204, 206] on select "Highest education level No schooling Primary Lower Secondary Upper Secondary Oc…" at bounding box center [267, 203] width 204 height 31
click at [165, 188] on select "Highest education level No schooling Primary Lower Secondary Upper Secondary Oc…" at bounding box center [267, 203] width 204 height 31
click at [350, 205] on select "Highest education level No schooling Primary Lower Secondary Upper Secondary Oc…" at bounding box center [267, 203] width 204 height 31
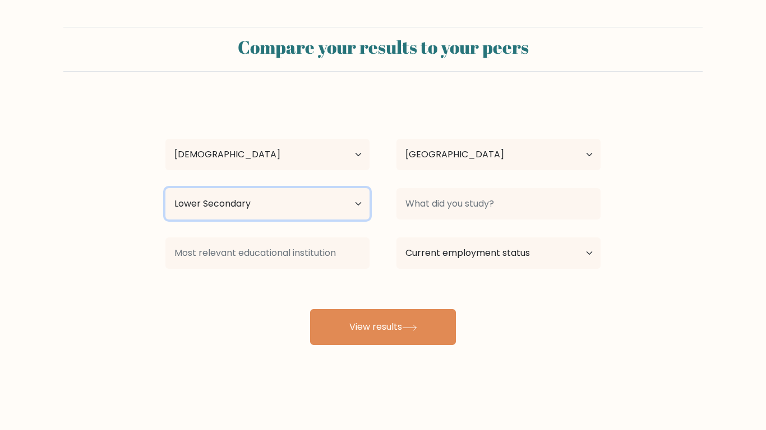
select select "no_schooling"
click at [165, 188] on select "Highest education level No schooling Primary Lower Secondary Upper Secondary Oc…" at bounding box center [267, 203] width 204 height 31
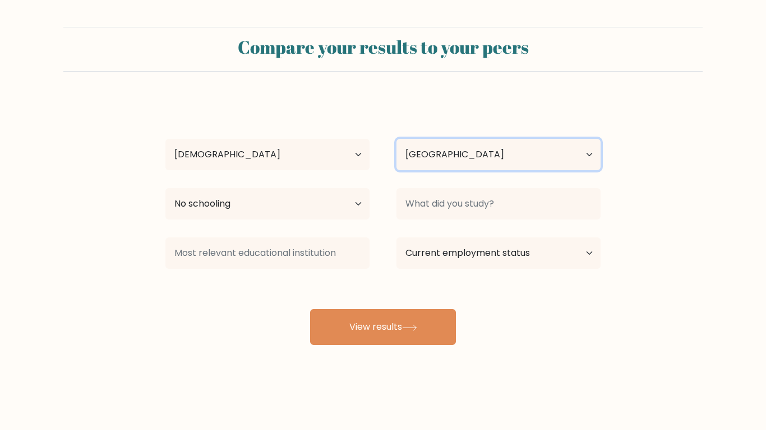
click at [454, 150] on select "Country [GEOGRAPHIC_DATA] [GEOGRAPHIC_DATA] [GEOGRAPHIC_DATA] [US_STATE] [GEOGR…" at bounding box center [498, 154] width 204 height 31
click at [446, 155] on select "Country [GEOGRAPHIC_DATA] [GEOGRAPHIC_DATA] [GEOGRAPHIC_DATA] [US_STATE] [GEOGR…" at bounding box center [498, 154] width 204 height 31
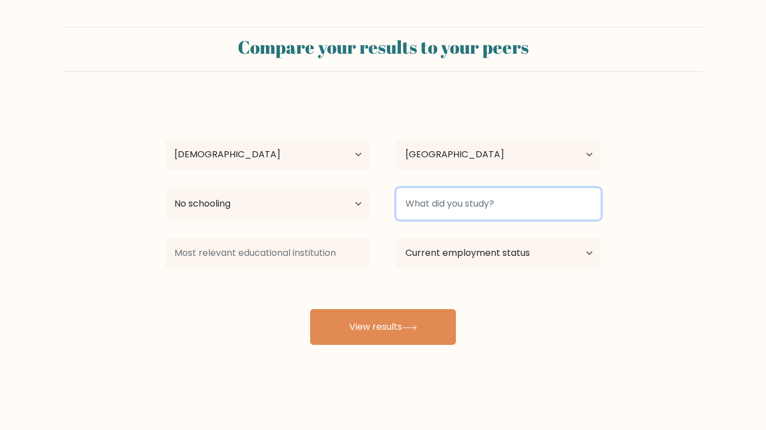
click at [452, 200] on input at bounding box center [498, 203] width 204 height 31
click at [523, 205] on input at bounding box center [498, 203] width 204 height 31
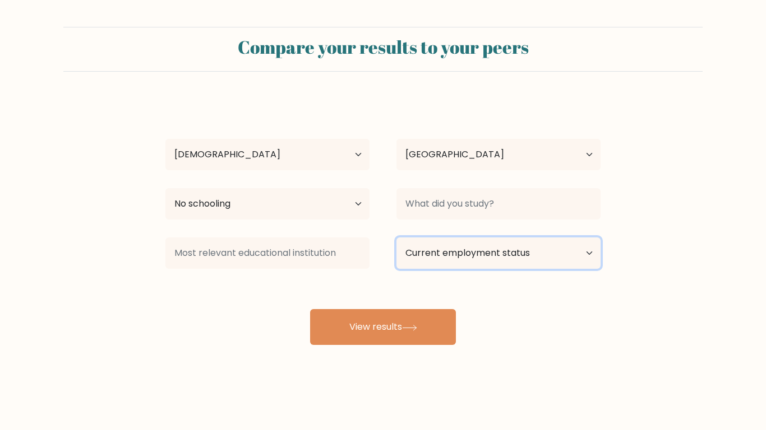
click at [522, 249] on select "Current employment status Employed Student Retired Other / prefer not to answer" at bounding box center [498, 253] width 204 height 31
select select "employed"
click at [396, 238] on select "Current employment status Employed Student Retired Other / prefer not to answer" at bounding box center [498, 253] width 204 height 31
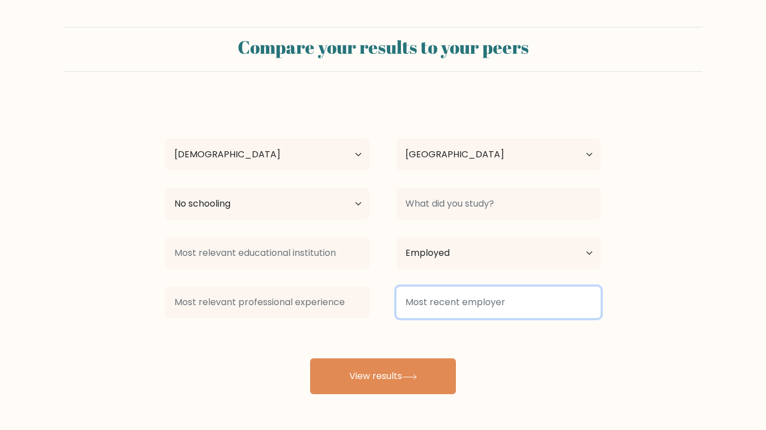
click at [477, 303] on input at bounding box center [498, 302] width 204 height 31
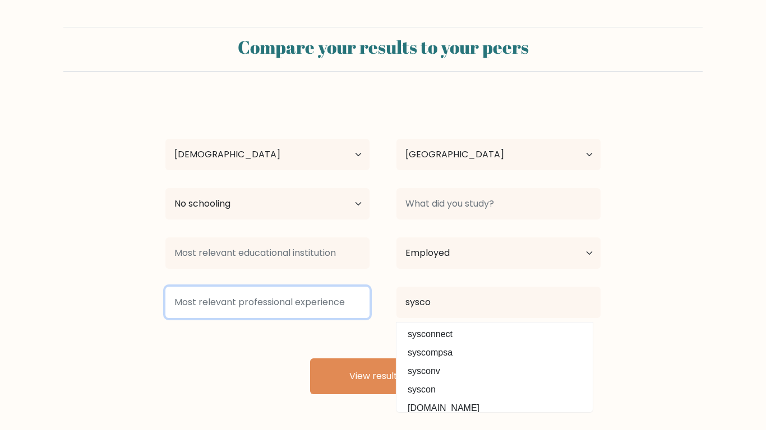
click at [295, 309] on input at bounding box center [267, 302] width 204 height 31
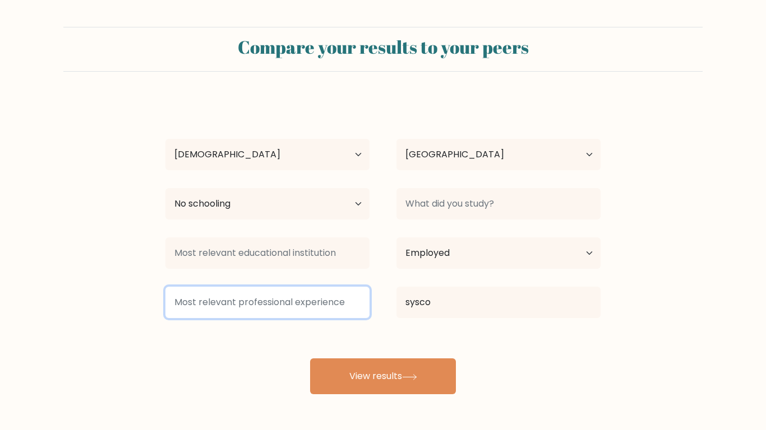
click at [295, 309] on input at bounding box center [267, 302] width 204 height 31
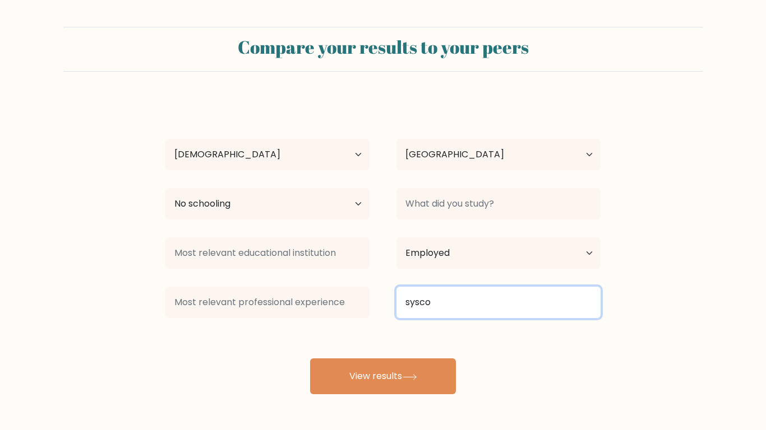
click at [471, 308] on input "sysco" at bounding box center [498, 302] width 204 height 31
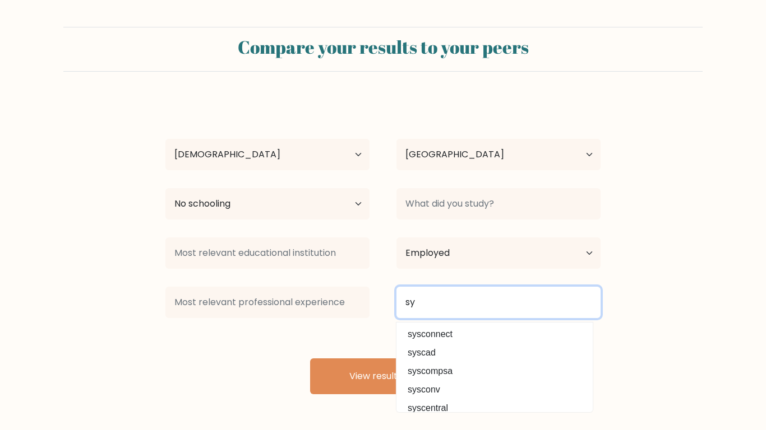
type input "s"
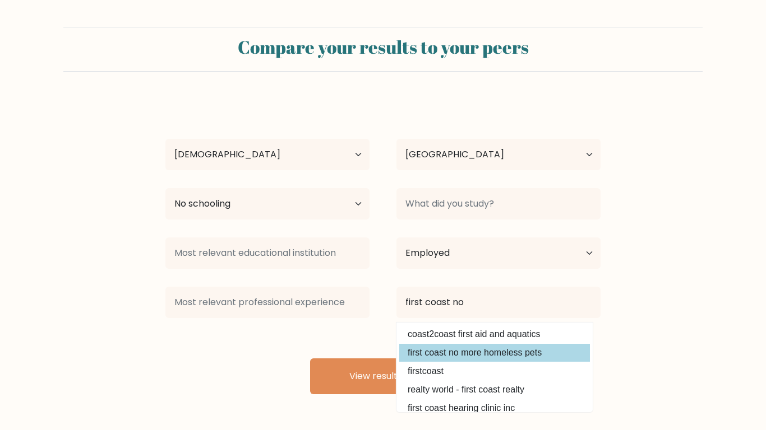
click at [468, 351] on option "first coast no more homeless pets" at bounding box center [494, 353] width 191 height 18
type input "first coast no more homeless pets"
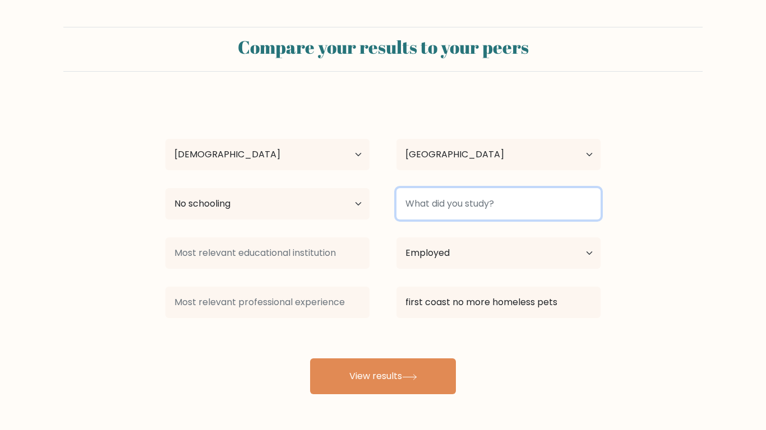
click at [479, 205] on input at bounding box center [498, 203] width 204 height 31
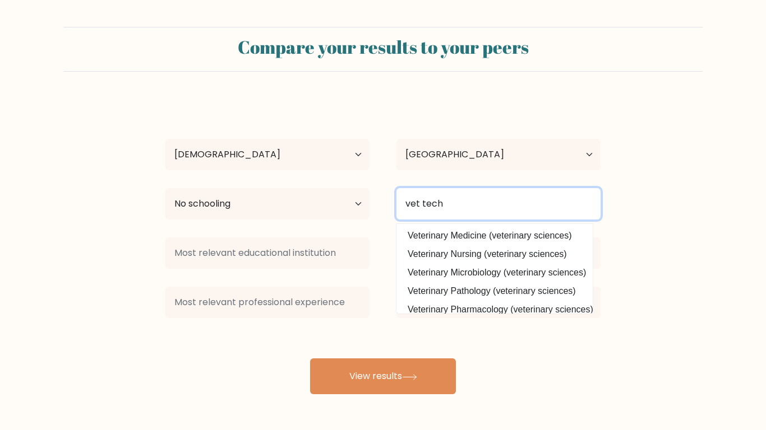
type input "vet tech"
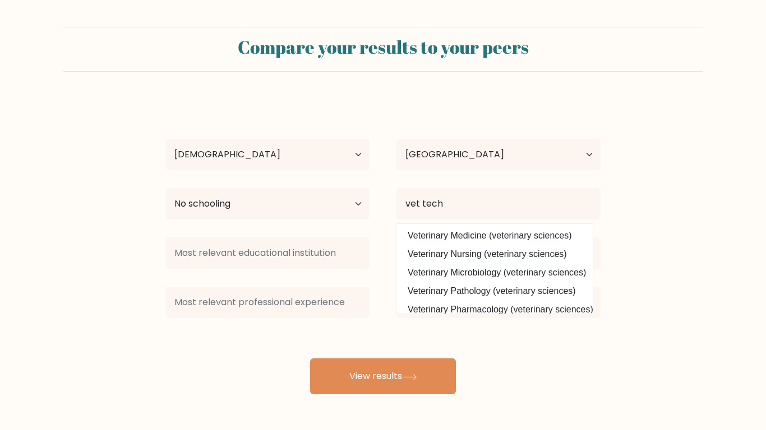
click at [735, 197] on form "Compare your results to your peers [PERSON_NAME] Age Under [DEMOGRAPHIC_DATA] […" at bounding box center [383, 211] width 766 height 368
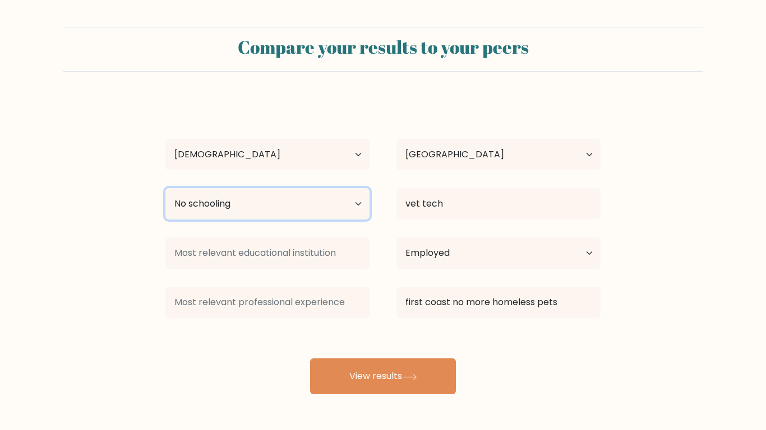
click at [344, 212] on select "Highest education level No schooling Primary Lower Secondary Upper Secondary Oc…" at bounding box center [267, 203] width 204 height 31
select select "occupation_specific"
click at [165, 188] on select "Highest education level No schooling Primary Lower Secondary Upper Secondary Oc…" at bounding box center [267, 203] width 204 height 31
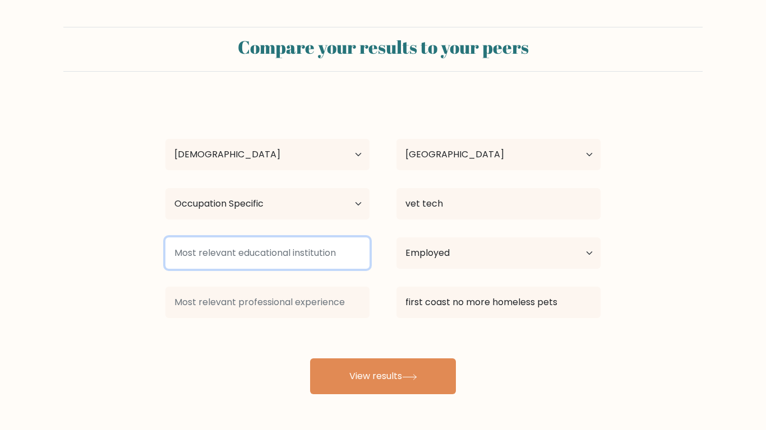
click at [317, 254] on input at bounding box center [267, 253] width 204 height 31
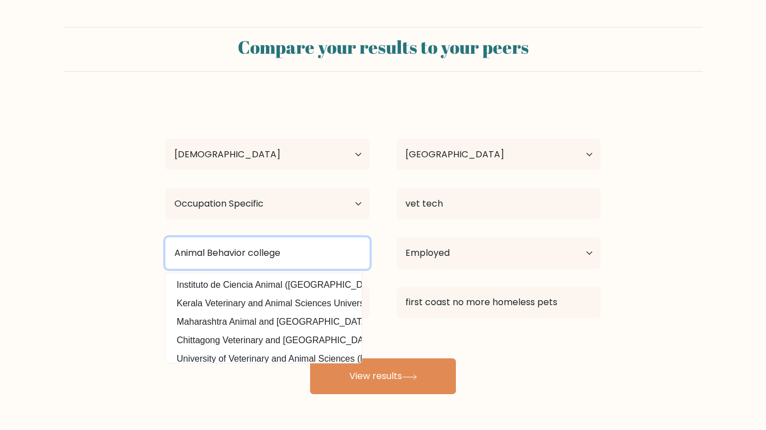
click at [231, 257] on input "Animal Behavior college" at bounding box center [267, 253] width 204 height 31
type input "Animal Behavior college"
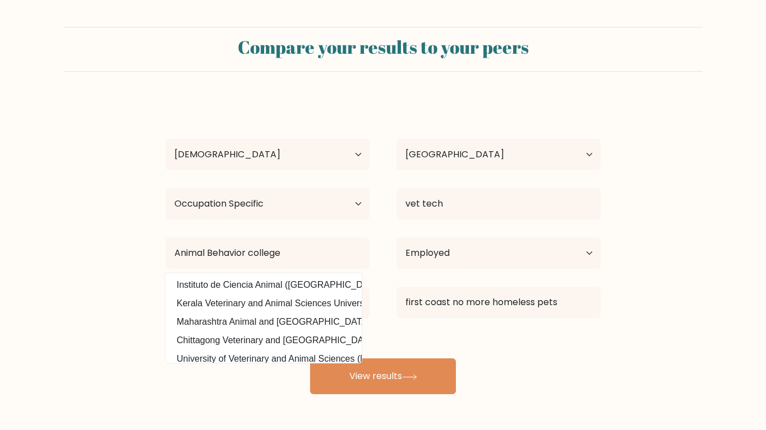
click at [113, 318] on form "Compare your results to your peers Bernard Carter Age Under 18 years old 18-24 …" at bounding box center [383, 211] width 766 height 368
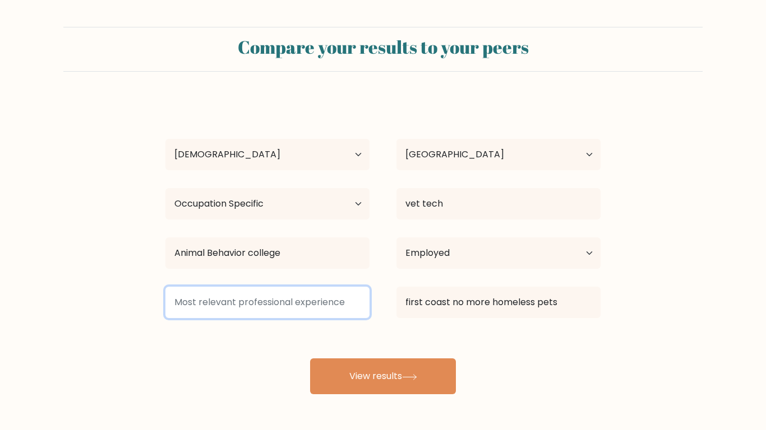
click at [334, 303] on input at bounding box center [267, 302] width 204 height 31
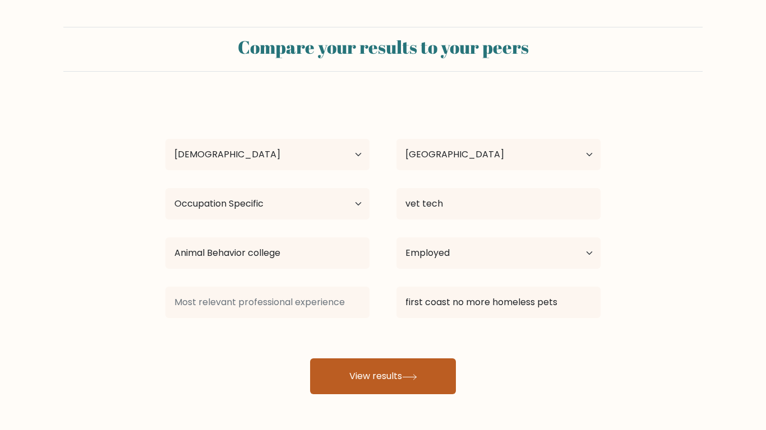
click at [381, 371] on button "View results" at bounding box center [383, 377] width 146 height 36
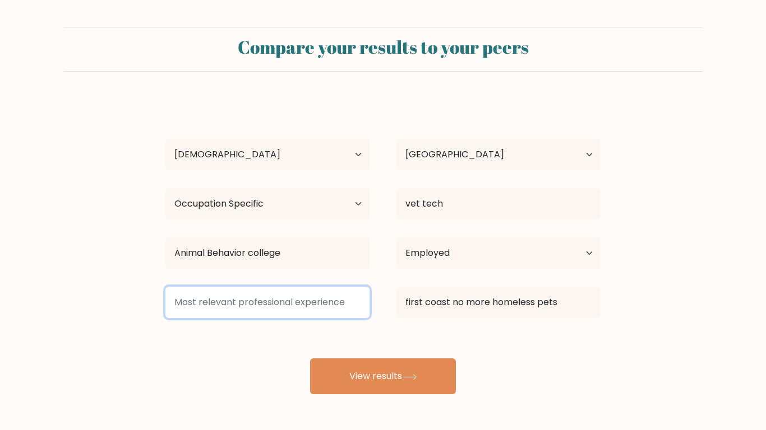
click at [246, 308] on input at bounding box center [267, 302] width 204 height 31
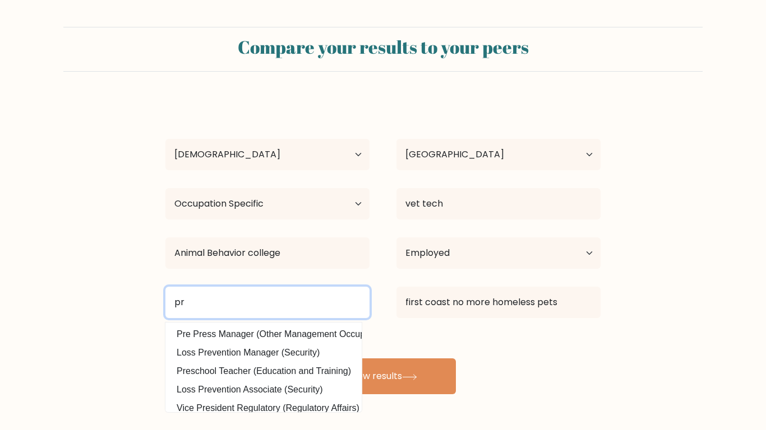
type input "p"
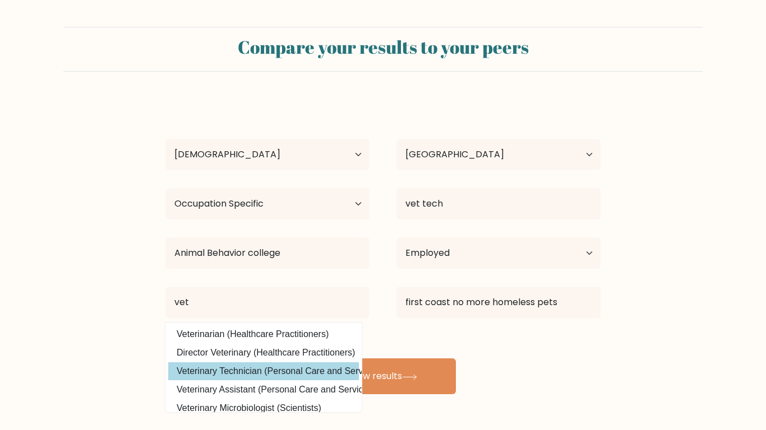
click at [263, 372] on option "Veterinary Technician (Personal Care and Service)" at bounding box center [263, 372] width 191 height 18
type input "Veterinary Technician"
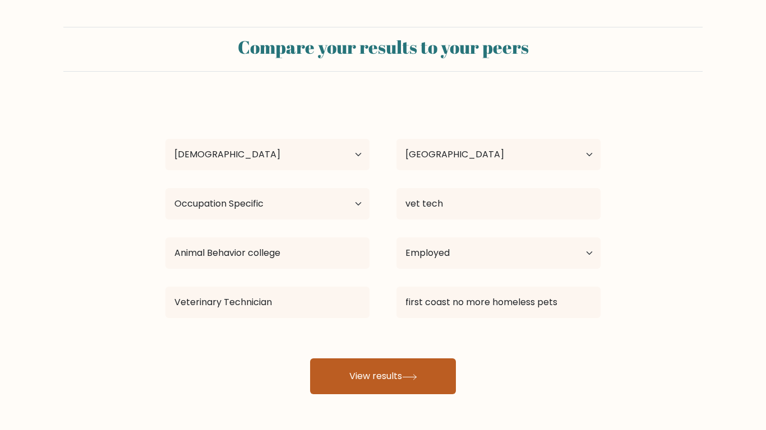
click at [409, 371] on button "View results" at bounding box center [383, 377] width 146 height 36
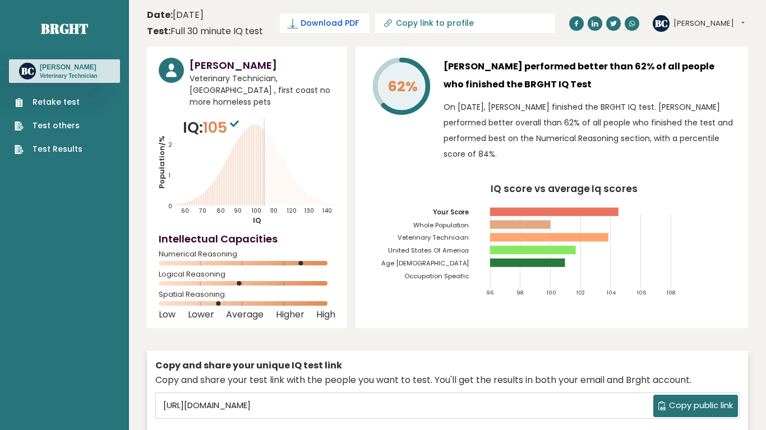
click at [318, 29] on span "Download PDF" at bounding box center [329, 23] width 58 height 12
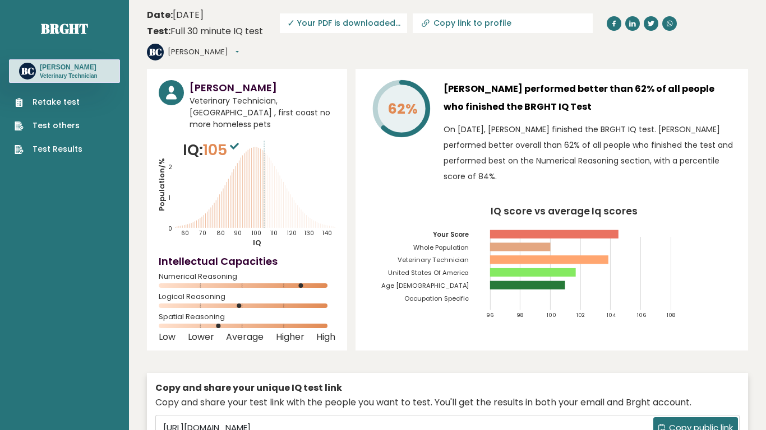
click at [503, 47] on header "Date: [DATE] Test: Full 30 minute IQ test Download PDF Downloading... Downloadi…" at bounding box center [447, 35] width 601 height 58
